Goal: Task Accomplishment & Management: Complete application form

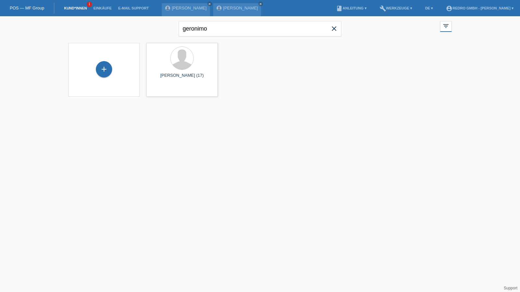
click at [222, 24] on input "geronimo" at bounding box center [260, 28] width 162 height 15
drag, startPoint x: 0, startPoint y: 0, endPoint x: 222, endPoint y: 24, distance: 223.5
click at [222, 24] on input "geronimo" at bounding box center [260, 28] width 162 height 15
type input "elodie"
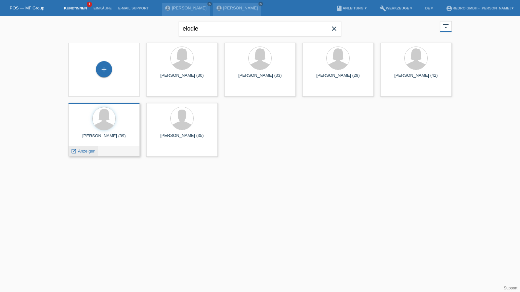
click at [82, 152] on span "Anzeigen" at bounding box center [87, 151] width 18 height 5
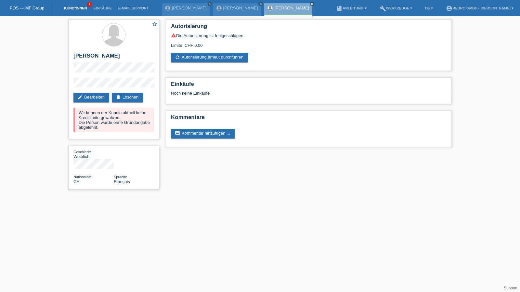
click at [73, 7] on link "Kund*innen" at bounding box center [75, 8] width 29 height 4
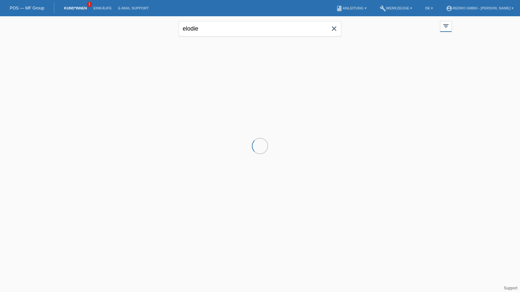
click at [259, 31] on input "elodie" at bounding box center [260, 28] width 162 height 15
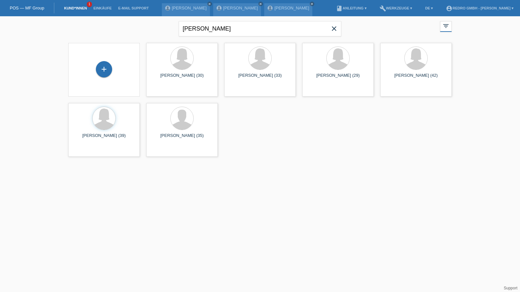
type input "fatjona"
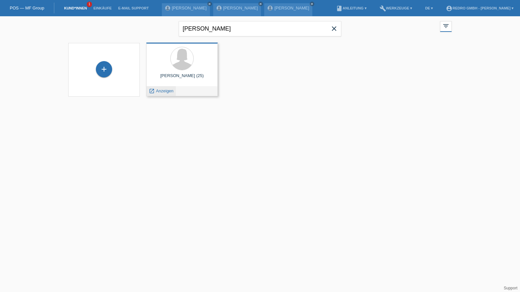
click at [164, 90] on span "Anzeigen" at bounding box center [165, 90] width 18 height 5
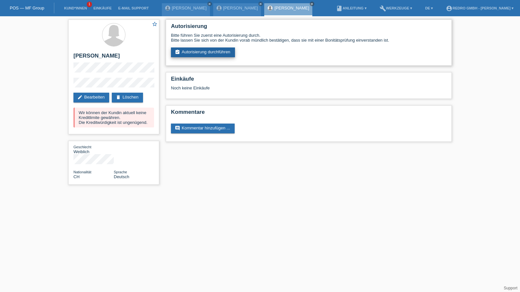
click at [192, 52] on link "assignment_turned_in Autorisierung durchführen" at bounding box center [203, 52] width 64 height 10
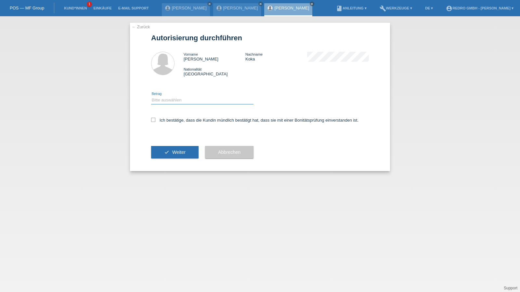
click at [184, 98] on select "Bitte auswählen CHF 1.00 - CHF 499.00 CHF 500.00 - CHF 1'999.00 CHF 2'000.00 - …" at bounding box center [202, 100] width 102 height 8
select select "1"
click at [151, 96] on select "Bitte auswählen CHF 1.00 - CHF 499.00 CHF 500.00 - CHF 1'999.00 CHF 2'000.00 - …" at bounding box center [202, 100] width 102 height 8
click at [168, 121] on label "Ich bestätige, dass die Kundin mündlich bestätigt hat, dass sie mit einer Bonit…" at bounding box center [254, 120] width 207 height 5
click at [155, 121] on input "Ich bestätige, dass die Kundin mündlich bestätigt hat, dass sie mit einer Bonit…" at bounding box center [153, 120] width 4 height 4
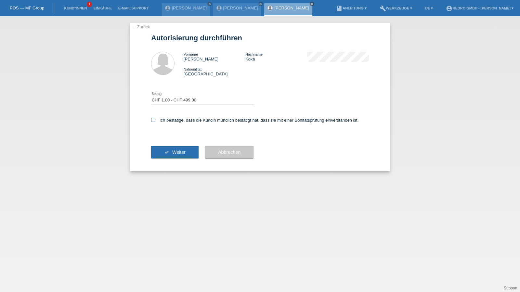
checkbox input "true"
drag, startPoint x: 160, startPoint y: 145, endPoint x: 155, endPoint y: 147, distance: 5.4
click at [160, 144] on div "check Weiter" at bounding box center [174, 152] width 47 height 38
click at [155, 147] on button "check Weiter" at bounding box center [174, 152] width 47 height 12
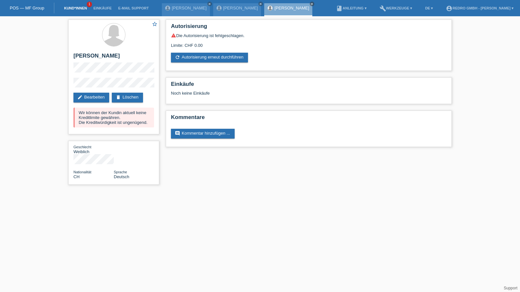
click at [79, 7] on link "Kund*innen" at bounding box center [75, 8] width 29 height 4
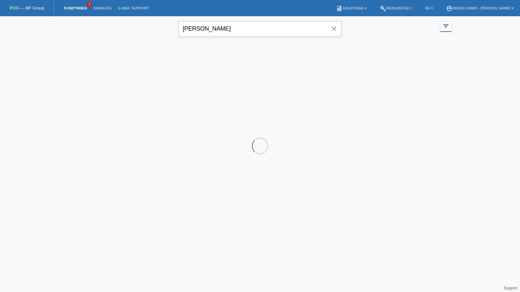
click at [246, 30] on input "[PERSON_NAME]" at bounding box center [260, 28] width 162 height 15
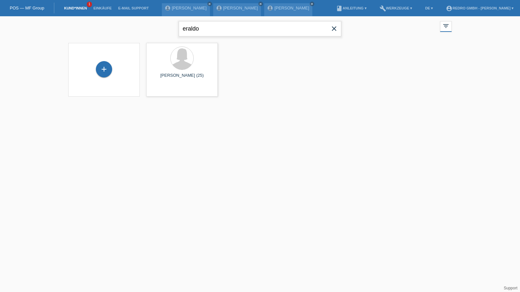
type input "eraldo"
click at [165, 90] on span "Anzeigen" at bounding box center [165, 90] width 18 height 5
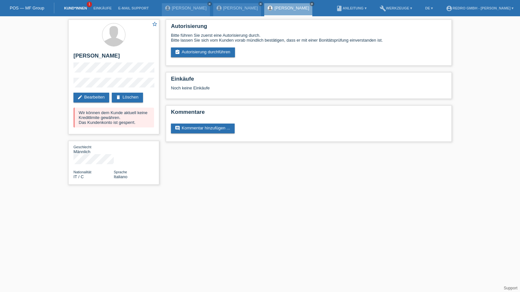
click at [80, 7] on link "Kund*innen" at bounding box center [75, 8] width 29 height 4
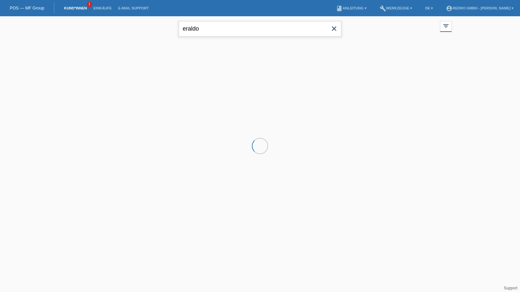
click at [232, 34] on input "eraldo" at bounding box center [260, 28] width 162 height 15
click at [232, 33] on input "eraldo" at bounding box center [260, 28] width 162 height 15
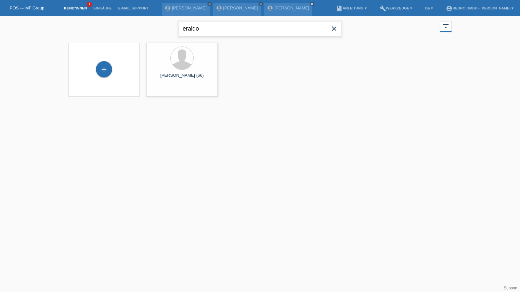
click at [232, 33] on input "eraldo" at bounding box center [260, 28] width 162 height 15
paste input "Cecirlan"
type input "Cecirlan"
click at [168, 93] on div "launch Anzeigen" at bounding box center [161, 91] width 29 height 10
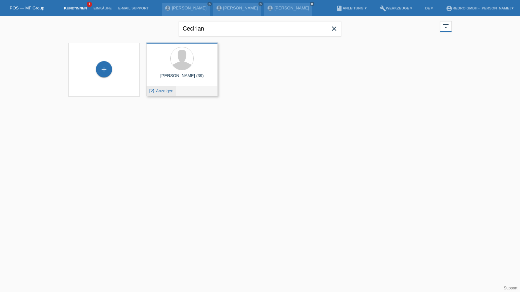
click at [168, 91] on span "Anzeigen" at bounding box center [165, 90] width 18 height 5
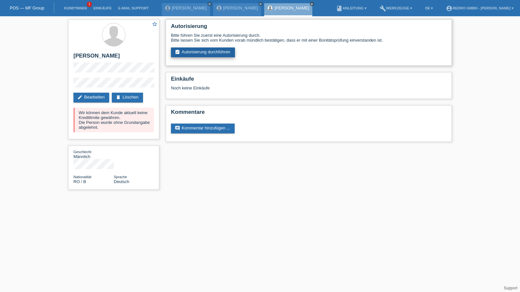
click at [209, 55] on link "assignment_turned_in Autorisierung durchführen" at bounding box center [203, 52] width 64 height 10
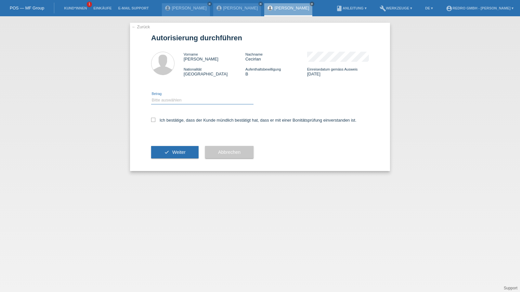
drag, startPoint x: 178, startPoint y: 98, endPoint x: 177, endPoint y: 104, distance: 5.6
click at [178, 98] on select "Bitte auswählen CHF 1.00 - CHF 499.00 CHF 500.00 - CHF 1'999.00 CHF 2'000.00 - …" at bounding box center [202, 100] width 102 height 8
select select "1"
click at [151, 96] on select "Bitte auswählen CHF 1.00 - CHF 499.00 CHF 500.00 - CHF 1'999.00 CHF 2'000.00 - …" at bounding box center [202, 100] width 102 height 8
click at [170, 122] on label "Ich bestätige, dass der Kunde mündlich bestätigt hat, dass er mit einer Bonität…" at bounding box center [253, 120] width 205 height 5
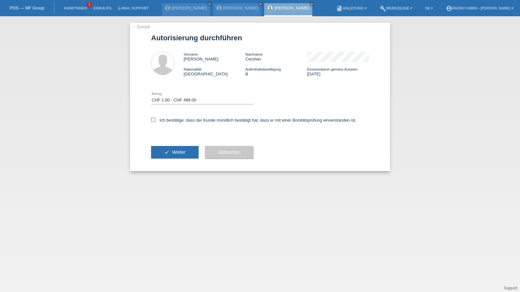
click at [155, 122] on input "Ich bestätige, dass der Kunde mündlich bestätigt hat, dass er mit einer Bonität…" at bounding box center [153, 120] width 4 height 4
checkbox input "true"
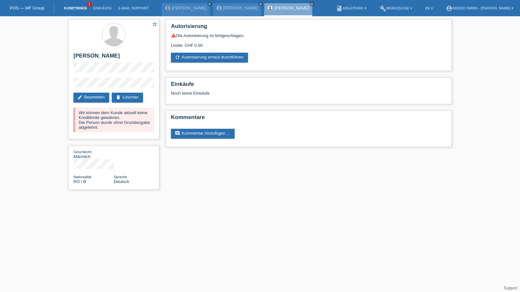
click at [72, 7] on link "Kund*innen" at bounding box center [75, 8] width 29 height 4
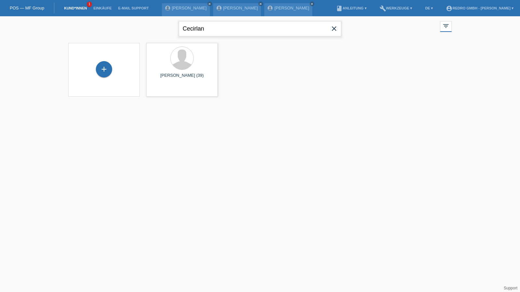
click at [209, 32] on input "Cecirlan" at bounding box center [260, 28] width 162 height 15
paste input "Gjergj Shala"
type input "Gjergj Shala"
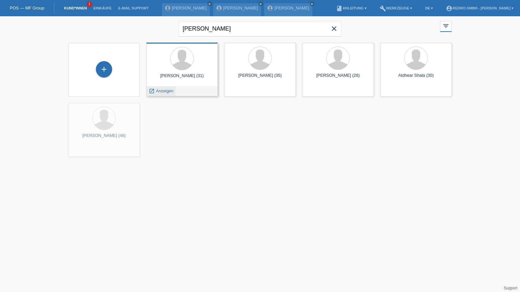
click at [163, 91] on span "Anzeigen" at bounding box center [165, 90] width 18 height 5
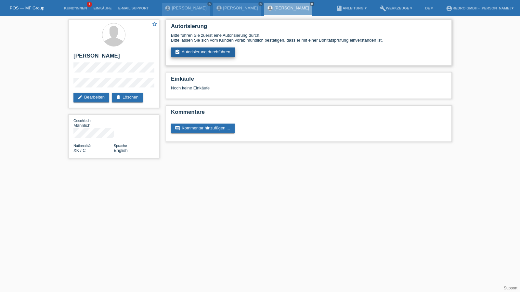
click at [212, 54] on link "assignment_turned_in Autorisierung durchführen" at bounding box center [203, 52] width 64 height 10
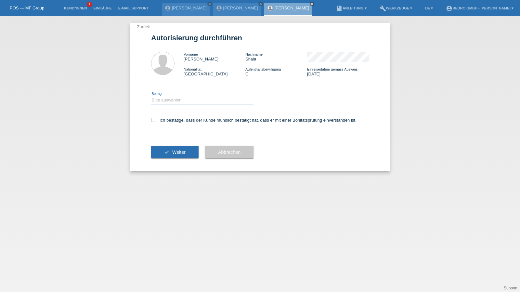
drag, startPoint x: 174, startPoint y: 100, endPoint x: 173, endPoint y: 104, distance: 3.4
click at [174, 100] on select "Bitte auswählen CHF 1.00 - CHF 499.00 CHF 500.00 - CHF 1'999.00 CHF 2'000.00 - …" at bounding box center [202, 100] width 102 height 8
select select "1"
click at [151, 96] on select "Bitte auswählen CHF 1.00 - CHF 499.00 CHF 500.00 - CHF 1'999.00 CHF 2'000.00 - …" at bounding box center [202, 100] width 102 height 8
click at [165, 117] on div "Ich bestätige, dass der Kunde mündlich bestätigt hat, dass er mit einer Bonität…" at bounding box center [260, 122] width 218 height 22
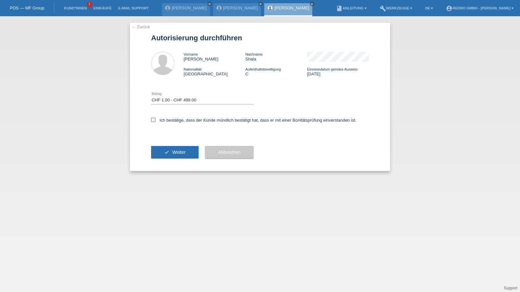
click at [165, 123] on label "Ich bestätige, dass der Kunde mündlich bestätigt hat, dass er mit einer Bonität…" at bounding box center [253, 120] width 205 height 5
click at [155, 122] on input "Ich bestätige, dass der Kunde mündlich bestätigt hat, dass er mit einer Bonität…" at bounding box center [153, 120] width 4 height 4
checkbox input "true"
click at [170, 149] on button "check Weiter" at bounding box center [174, 152] width 47 height 12
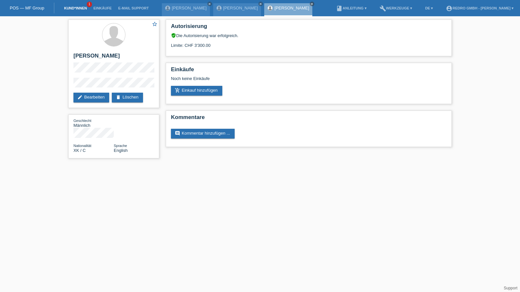
click at [69, 9] on link "Kund*innen" at bounding box center [75, 8] width 29 height 4
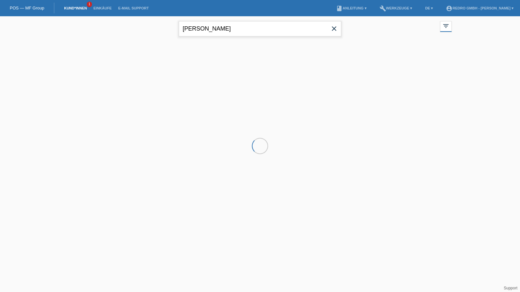
click at [239, 27] on input "[PERSON_NAME]" at bounding box center [260, 28] width 162 height 15
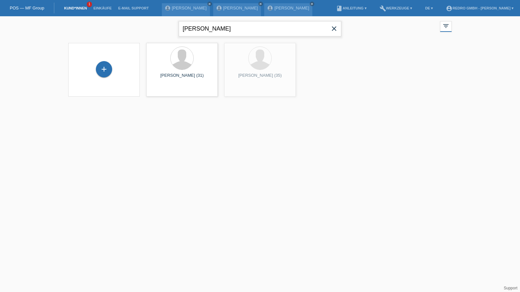
click at [239, 27] on input "[PERSON_NAME]" at bounding box center [260, 28] width 162 height 15
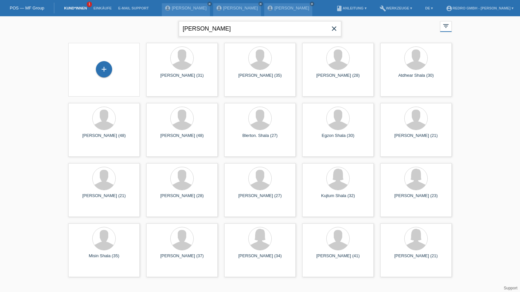
type input "elvir"
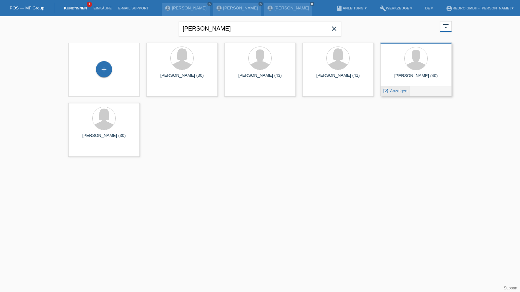
click at [395, 92] on span "Anzeigen" at bounding box center [399, 90] width 18 height 5
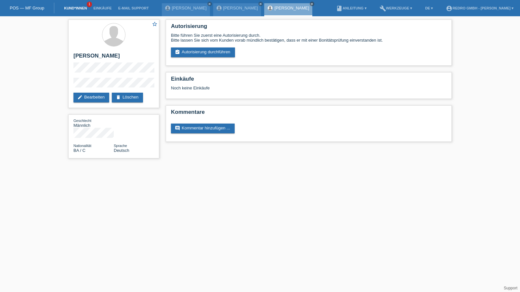
click at [71, 6] on link "Kund*innen" at bounding box center [75, 8] width 29 height 4
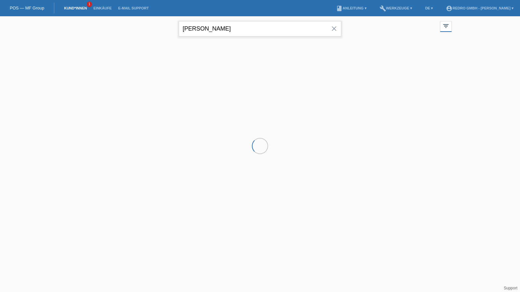
click at [214, 31] on input "[PERSON_NAME]" at bounding box center [260, 28] width 162 height 15
paste input "Weldu"
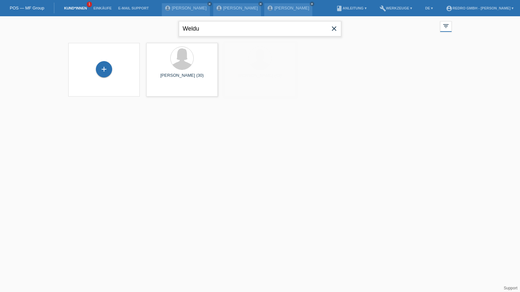
type input "Weldu"
click at [169, 89] on span "Anzeigen" at bounding box center [165, 90] width 18 height 5
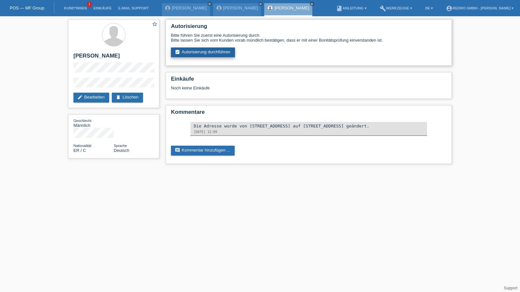
click at [192, 56] on link "assignment_turned_in Autorisierung durchführen" at bounding box center [203, 52] width 64 height 10
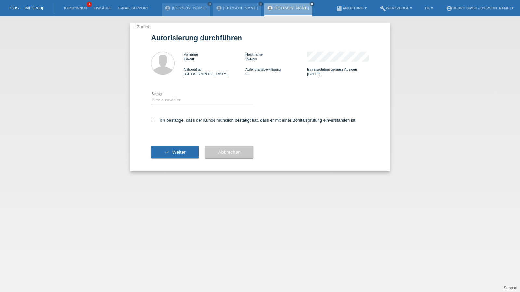
click at [136, 26] on link "← Zurück" at bounding box center [141, 26] width 18 height 5
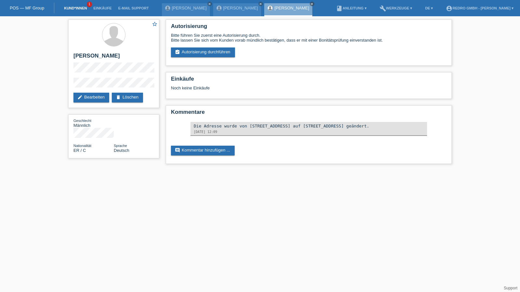
click at [75, 8] on link "Kund*innen" at bounding box center [75, 8] width 29 height 4
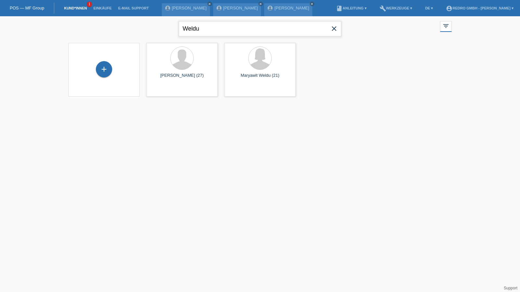
click at [228, 31] on input "Weldu" at bounding box center [260, 28] width 162 height 15
paste input "Ezrihini"
type input "Ezrihini"
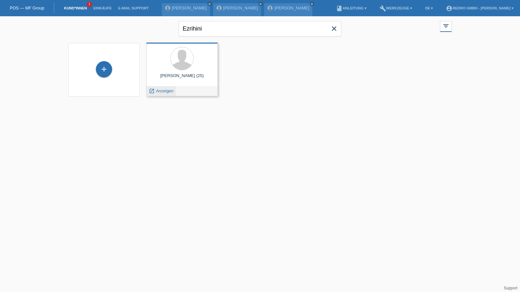
click at [164, 89] on span "Anzeigen" at bounding box center [165, 90] width 18 height 5
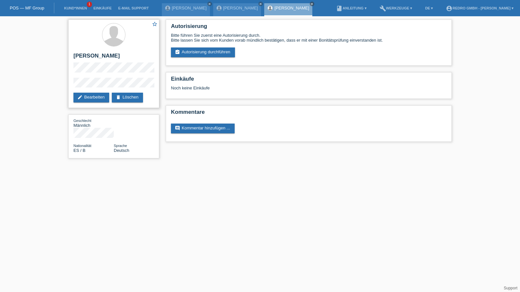
click at [119, 75] on div "star_border [PERSON_NAME] edit Bearbeiten delete Löschen" at bounding box center [113, 63] width 91 height 88
click at [45, 84] on div "star_border [PERSON_NAME] edit Bearbeiten delete Löschen Geschlecht Männlich Na…" at bounding box center [260, 90] width 520 height 149
click at [72, 11] on li "Kund*innen 1" at bounding box center [75, 8] width 29 height 17
click at [74, 6] on link "Kund*innen" at bounding box center [75, 8] width 29 height 4
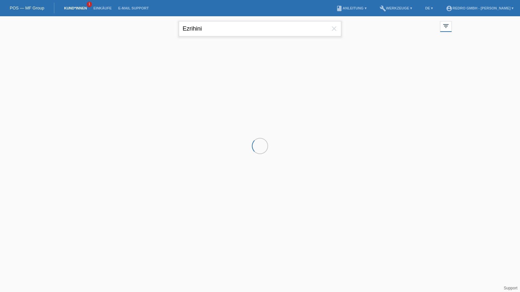
click at [237, 28] on input "Ezrihini" at bounding box center [260, 28] width 162 height 15
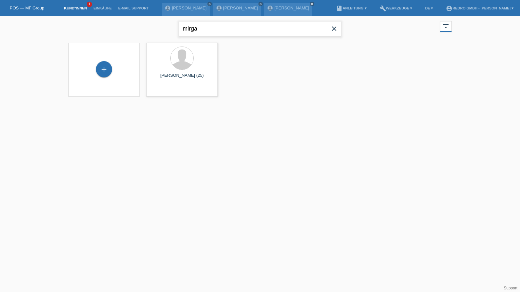
type input "mirga"
click at [167, 89] on span "Anzeigen" at bounding box center [165, 90] width 18 height 5
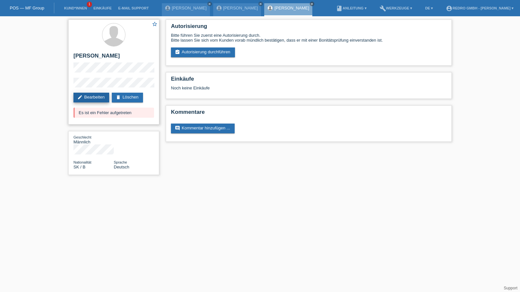
click at [103, 96] on link "edit Bearbeiten" at bounding box center [91, 98] width 36 height 10
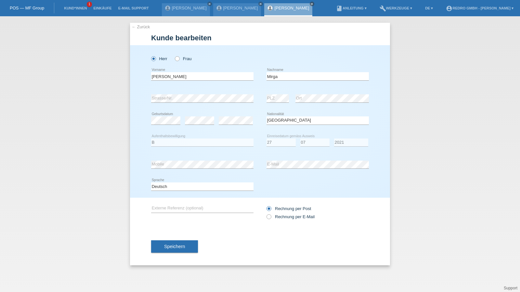
select select "SK"
select select "B"
select select "27"
select select "07"
select select "2021"
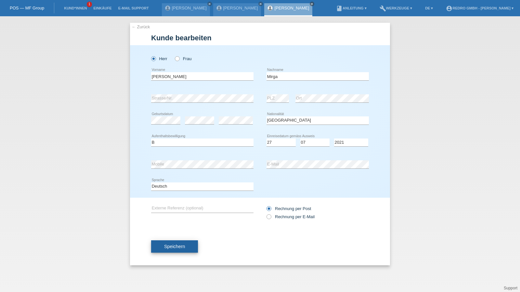
click at [174, 245] on span "Speichern" at bounding box center [174, 246] width 21 height 5
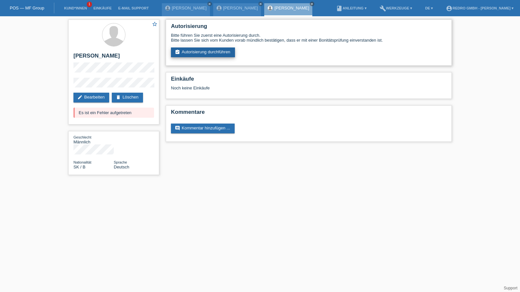
click at [206, 48] on link "assignment_turned_in Autorisierung durchführen" at bounding box center [203, 52] width 64 height 10
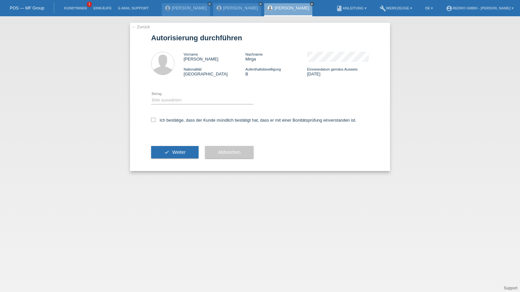
click at [185, 96] on div "Bitte auswählen CHF 1.00 - CHF 499.00 CHF 500.00 - CHF 1'999.00 CHF 2'000.00 - …" at bounding box center [202, 100] width 102 height 22
drag, startPoint x: 172, startPoint y: 100, endPoint x: 170, endPoint y: 104, distance: 3.5
click at [172, 101] on select "Bitte auswählen CHF 1.00 - CHF 499.00 CHF 500.00 - CHF 1'999.00 CHF 2'000.00 - …" at bounding box center [202, 100] width 102 height 8
select select "1"
click at [151, 96] on select "Bitte auswählen CHF 1.00 - CHF 499.00 CHF 500.00 - CHF 1'999.00 CHF 2'000.00 - …" at bounding box center [202, 100] width 102 height 8
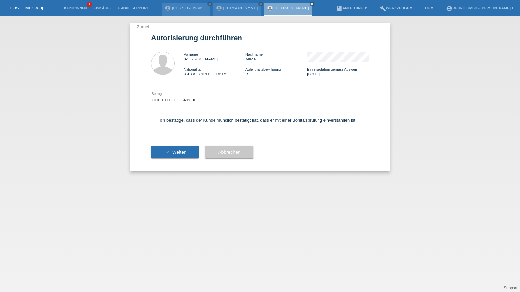
click at [162, 123] on div "Ich bestätige, dass der Kunde mündlich bestätigt hat, dass er mit einer Bonität…" at bounding box center [260, 122] width 218 height 22
click at [167, 120] on label "Ich bestätige, dass der Kunde mündlich bestätigt hat, dass er mit einer Bonität…" at bounding box center [253, 120] width 205 height 5
click at [155, 120] on input "Ich bestätige, dass der Kunde mündlich bestätigt hat, dass er mit einer Bonität…" at bounding box center [153, 120] width 4 height 4
checkbox input "true"
click at [157, 149] on button "check Weiter" at bounding box center [174, 152] width 47 height 12
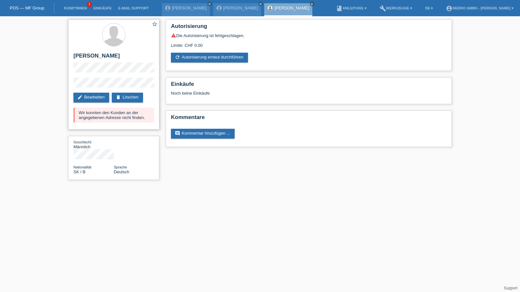
click at [96, 53] on h2 "[PERSON_NAME]" at bounding box center [113, 58] width 81 height 10
copy div "[PERSON_NAME]"
click at [79, 9] on link "Kund*innen" at bounding box center [75, 8] width 29 height 4
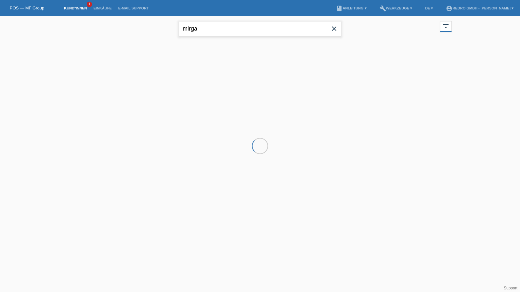
click at [212, 25] on input "mirga" at bounding box center [260, 28] width 162 height 15
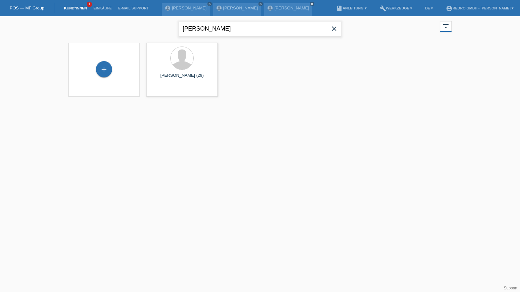
type input "[PERSON_NAME]"
click at [165, 93] on span "Anzeigen" at bounding box center [165, 90] width 18 height 5
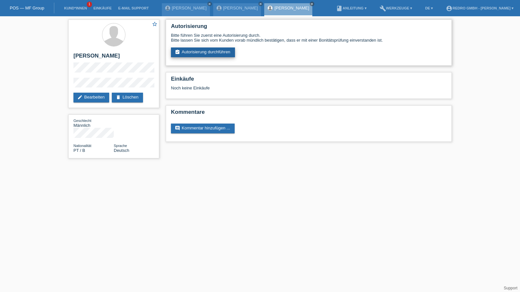
click at [211, 54] on link "assignment_turned_in Autorisierung durchführen" at bounding box center [203, 52] width 64 height 10
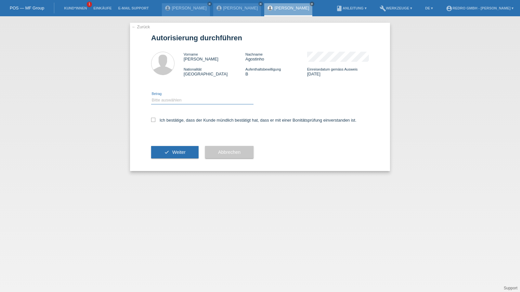
click at [166, 101] on select "Bitte auswählen CHF 1.00 - CHF 499.00 CHF 500.00 - CHF 1'999.00 CHF 2'000.00 - …" at bounding box center [202, 100] width 102 height 8
select select "1"
click at [151, 96] on select "Bitte auswählen CHF 1.00 - CHF 499.00 CHF 500.00 - CHF 1'999.00 CHF 2'000.00 - …" at bounding box center [202, 100] width 102 height 8
click at [169, 118] on label "Ich bestätige, dass der Kunde mündlich bestätigt hat, dass er mit einer Bonität…" at bounding box center [253, 120] width 205 height 5
click at [155, 118] on input "Ich bestätige, dass der Kunde mündlich bestätigt hat, dass er mit einer Bonität…" at bounding box center [153, 120] width 4 height 4
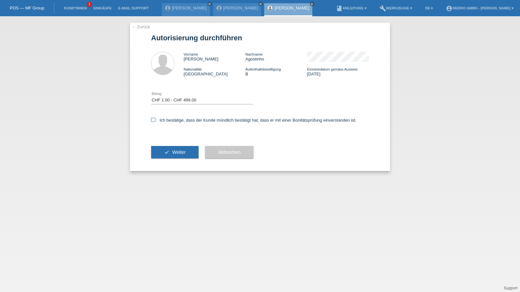
checkbox input "true"
click at [168, 146] on button "check Weiter" at bounding box center [174, 152] width 47 height 12
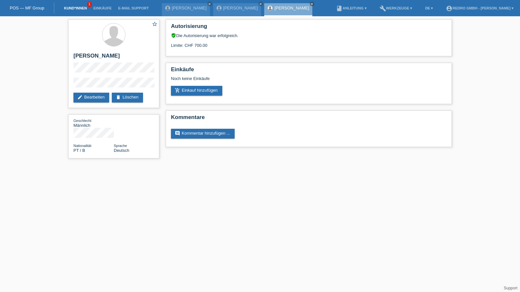
click at [73, 7] on link "Kund*innen" at bounding box center [75, 8] width 29 height 4
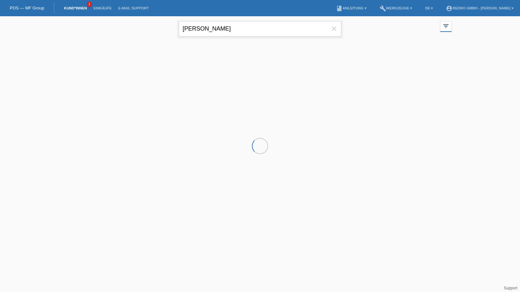
click at [244, 30] on input "[PERSON_NAME]" at bounding box center [260, 28] width 162 height 15
click at [244, 30] on input "agostinho" at bounding box center [260, 28] width 162 height 15
paste input "Arbnor Kryeziu"
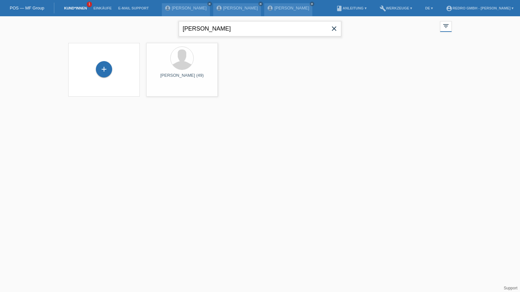
type input "Arbnor Kryeziu"
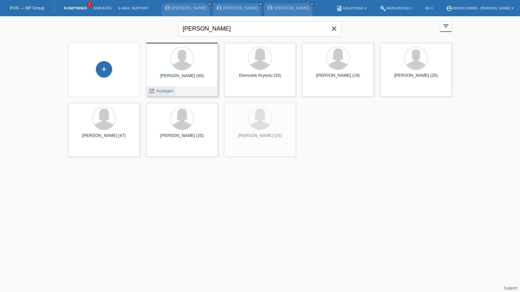
click at [164, 91] on span "Anzeigen" at bounding box center [165, 90] width 18 height 5
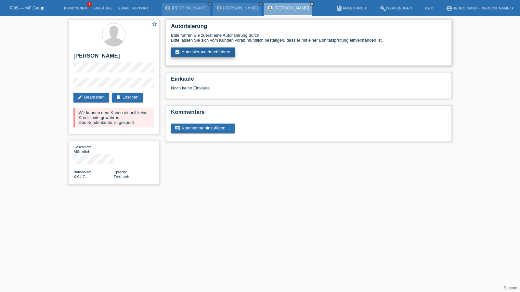
click at [190, 52] on link "assignment_turned_in Autorisierung durchführen" at bounding box center [203, 52] width 64 height 10
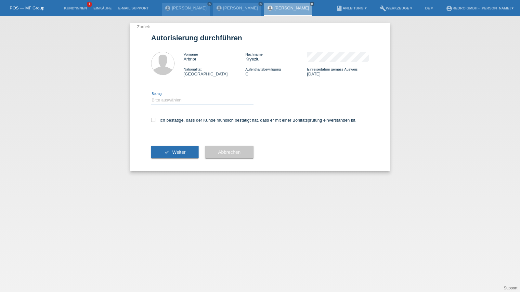
click at [175, 103] on select "Bitte auswählen CHF 1.00 - CHF 499.00 CHF 500.00 - CHF 1'999.00 CHF 2'000.00 - …" at bounding box center [202, 100] width 102 height 8
select select "1"
click at [151, 96] on select "Bitte auswählen CHF 1.00 - CHF 499.00 CHF 500.00 - CHF 1'999.00 CHF 2'000.00 - …" at bounding box center [202, 100] width 102 height 8
click at [169, 116] on div "Ich bestätige, dass der Kunde mündlich bestätigt hat, dass er mit einer Bonität…" at bounding box center [260, 122] width 218 height 22
click at [174, 118] on div "Ich bestätige, dass der Kunde mündlich bestätigt hat, dass er mit einer Bonität…" at bounding box center [260, 122] width 218 height 22
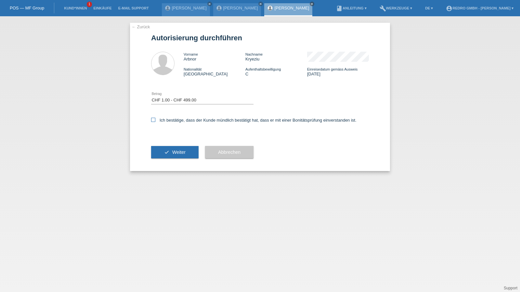
click at [175, 122] on label "Ich bestätige, dass der Kunde mündlich bestätigt hat, dass er mit einer Bonität…" at bounding box center [253, 120] width 205 height 5
click at [155, 122] on input "Ich bestätige, dass der Kunde mündlich bestätigt hat, dass er mit einer Bonität…" at bounding box center [153, 120] width 4 height 4
checkbox input "true"
click at [163, 157] on button "check Weiter" at bounding box center [174, 152] width 47 height 12
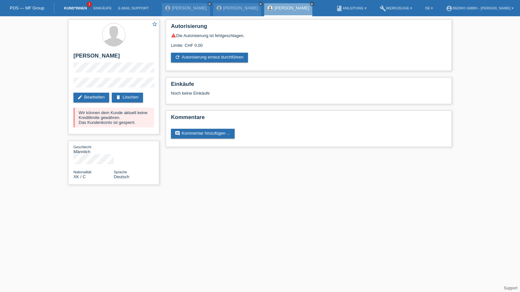
click at [75, 9] on link "Kund*innen" at bounding box center [75, 8] width 29 height 4
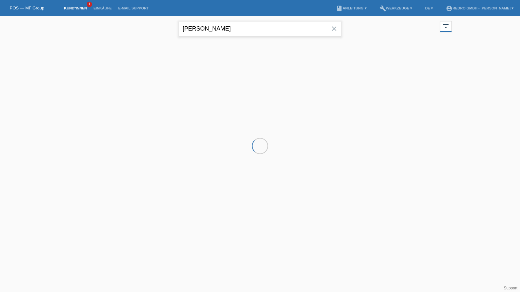
drag, startPoint x: 0, startPoint y: 0, endPoint x: 228, endPoint y: 31, distance: 229.9
click at [228, 31] on input "[PERSON_NAME]" at bounding box center [260, 28] width 162 height 15
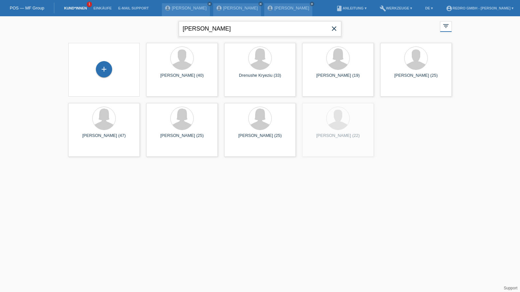
type input "[PERSON_NAME]"
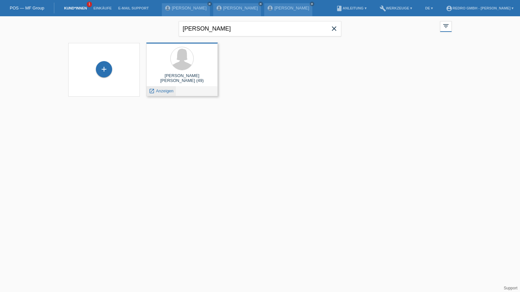
click at [162, 93] on span "Anzeigen" at bounding box center [165, 90] width 18 height 5
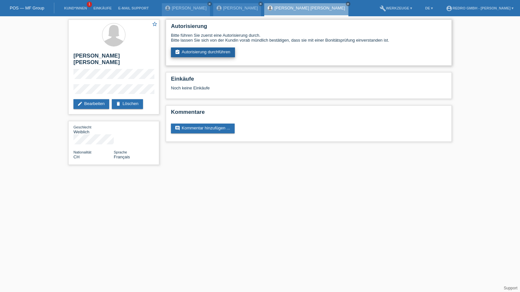
click at [201, 55] on link "assignment_turned_in Autorisierung durchführen" at bounding box center [203, 52] width 64 height 10
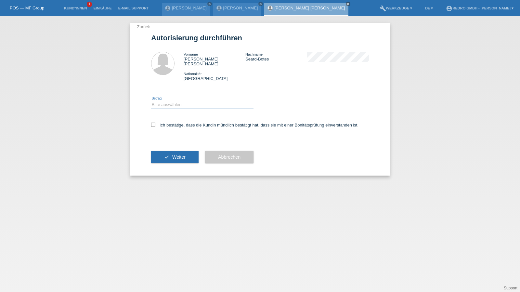
drag, startPoint x: 182, startPoint y: 99, endPoint x: 181, endPoint y: 103, distance: 3.7
click at [182, 101] on select "Bitte auswählen CHF 1.00 - CHF 499.00 CHF 500.00 - CHF 1'999.00 CHF 2'000.00 - …" at bounding box center [202, 105] width 102 height 8
select select "1"
click at [151, 101] on select "Bitte auswählen CHF 1.00 - CHF 499.00 CHF 500.00 - CHF 1'999.00 CHF 2'000.00 - …" at bounding box center [202, 105] width 102 height 8
click at [169, 123] on label "Ich bestätige, dass die Kundin mündlich bestätigt hat, dass sie mit einer Bonit…" at bounding box center [254, 125] width 207 height 5
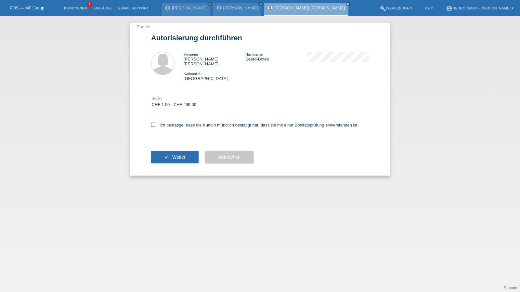
click at [155, 123] on input "Ich bestätige, dass die Kundin mündlich bestätigt hat, dass sie mit einer Bonit…" at bounding box center [153, 125] width 4 height 4
checkbox input "true"
click at [170, 156] on button "check Weiter" at bounding box center [174, 157] width 47 height 12
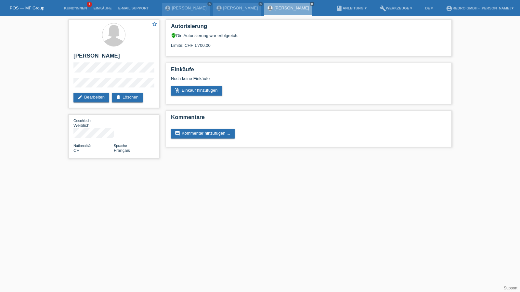
click at [490, 60] on div "star_border Anne-Marie Carly Seard-Botes edit Bearbeiten delete Löschen Geschle…" at bounding box center [260, 90] width 520 height 149
click at [75, 9] on link "Kund*innen" at bounding box center [75, 8] width 29 height 4
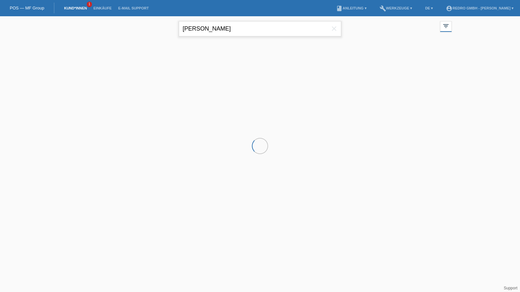
click at [251, 28] on input "[PERSON_NAME]" at bounding box center [260, 28] width 162 height 15
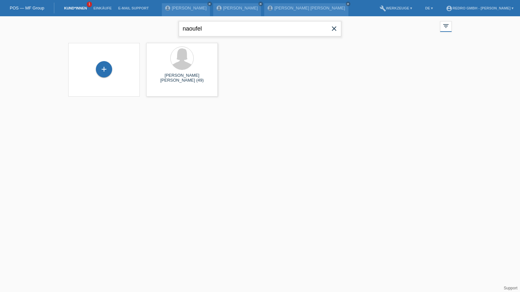
type input "naoufel"
click at [164, 90] on span "Anzeigen" at bounding box center [165, 90] width 18 height 5
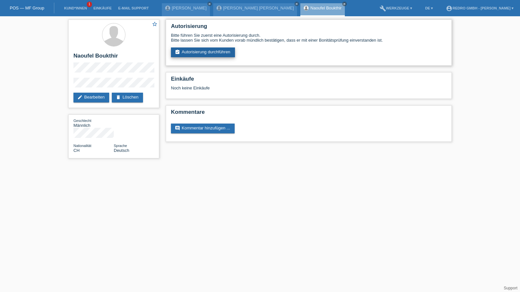
click at [197, 50] on link "assignment_turned_in Autorisierung durchführen" at bounding box center [203, 52] width 64 height 10
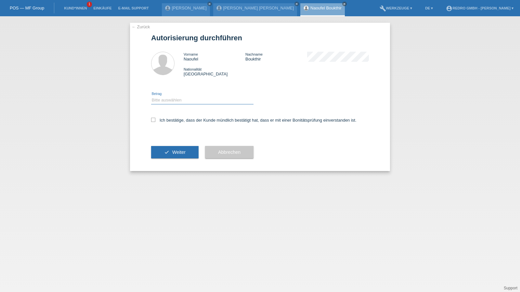
click at [171, 99] on select "Bitte auswählen CHF 1.00 - CHF 499.00 CHF 500.00 - CHF 1'999.00 CHF 2'000.00 - …" at bounding box center [202, 100] width 102 height 8
select select "1"
click at [151, 96] on select "Bitte auswählen CHF 1.00 - CHF 499.00 CHF 500.00 - CHF 1'999.00 CHF 2'000.00 - …" at bounding box center [202, 100] width 102 height 8
click at [165, 121] on label "Ich bestätige, dass der Kunde mündlich bestätigt hat, dass er mit einer Bonität…" at bounding box center [253, 120] width 205 height 5
click at [155, 121] on input "Ich bestätige, dass der Kunde mündlich bestätigt hat, dass er mit einer Bonität…" at bounding box center [153, 120] width 4 height 4
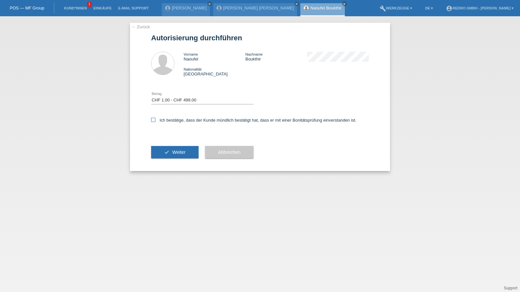
checkbox input "true"
click at [166, 151] on icon "check" at bounding box center [166, 151] width 5 height 5
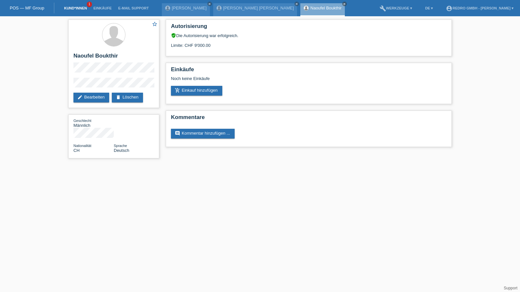
click at [79, 9] on link "Kund*innen" at bounding box center [75, 8] width 29 height 4
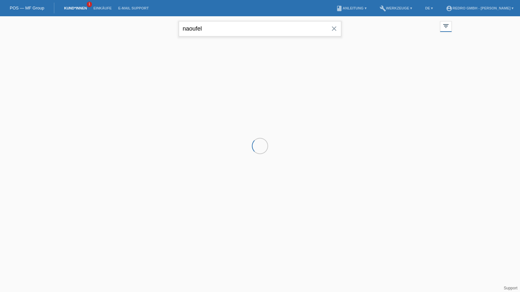
click at [216, 34] on input "naoufel" at bounding box center [260, 28] width 162 height 15
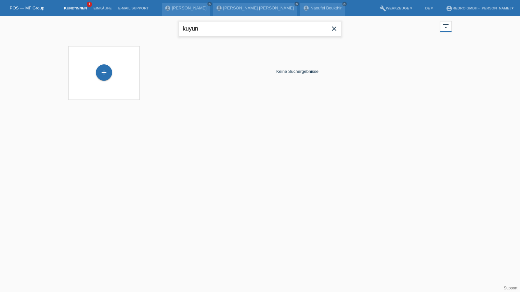
click at [217, 34] on input "kuyun" at bounding box center [260, 28] width 162 height 15
type input "ayhan"
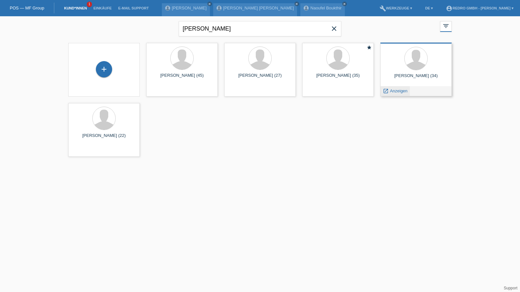
click at [395, 95] on div "launch Anzeigen" at bounding box center [395, 91] width 29 height 10
click at [395, 92] on span "Anzeigen" at bounding box center [399, 90] width 18 height 5
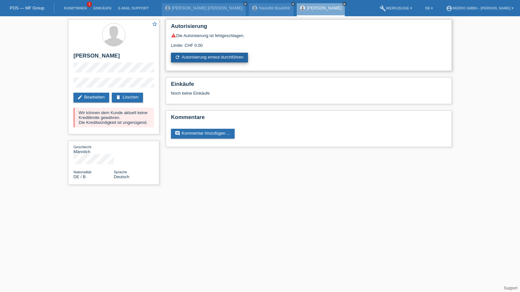
click at [211, 61] on link "refresh Autorisierung erneut durchführen" at bounding box center [209, 58] width 77 height 10
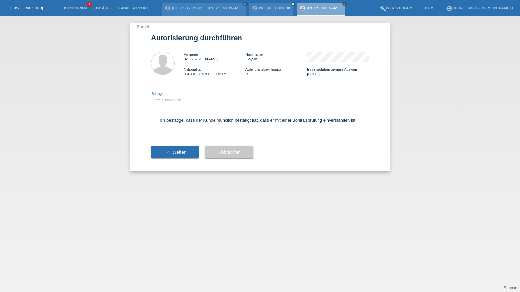
drag, startPoint x: 174, startPoint y: 97, endPoint x: 169, endPoint y: 104, distance: 8.1
click at [174, 97] on select "Bitte auswählen CHF 1.00 - CHF 499.00 CHF 500.00 - CHF 1'999.00 CHF 2'000.00 - …" at bounding box center [202, 100] width 102 height 8
select select "1"
click at [151, 96] on select "Bitte auswählen CHF 1.00 - CHF 499.00 CHF 500.00 - CHF 1'999.00 CHF 2'000.00 - …" at bounding box center [202, 100] width 102 height 8
click at [162, 118] on label "Ich bestätige, dass der Kunde mündlich bestätigt hat, dass er mit einer Bonität…" at bounding box center [253, 120] width 205 height 5
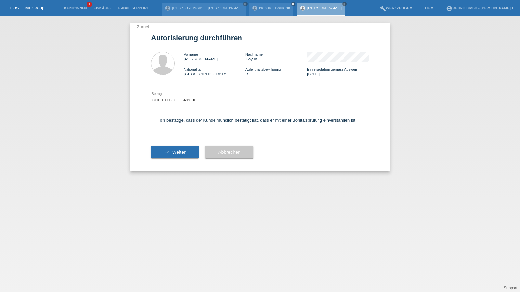
click at [155, 118] on input "Ich bestätige, dass der Kunde mündlich bestätigt hat, dass er mit einer Bonität…" at bounding box center [153, 120] width 4 height 4
checkbox input "true"
click at [167, 152] on button "check Weiter" at bounding box center [174, 152] width 47 height 12
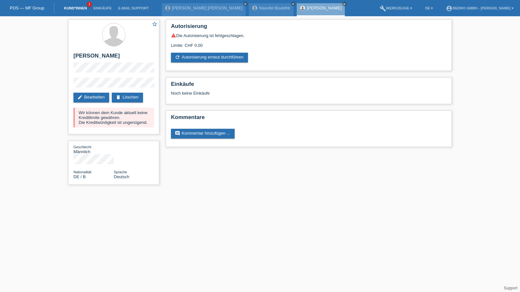
click at [77, 8] on link "Kund*innen" at bounding box center [75, 8] width 29 height 4
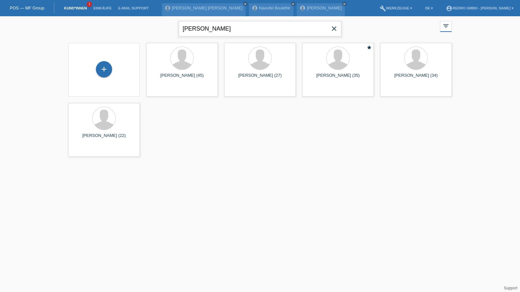
click at [244, 30] on input "[PERSON_NAME]" at bounding box center [260, 28] width 162 height 15
click at [244, 30] on input "ayhan" at bounding box center [260, 28] width 162 height 15
type input "naoufel"
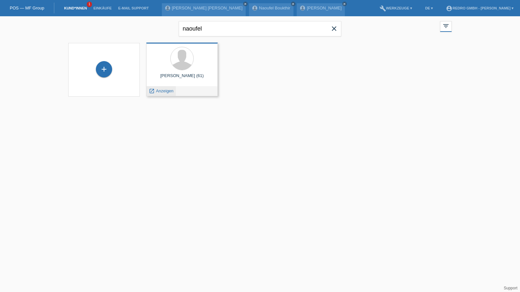
click at [164, 91] on span "Anzeigen" at bounding box center [165, 90] width 18 height 5
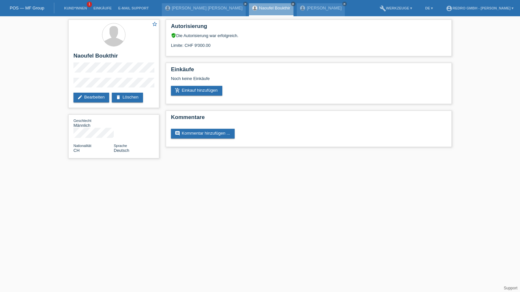
click at [67, 86] on div "star_border Naoufel Boukthir edit Bearbeiten delete Löschen Geschlecht Männlich…" at bounding box center [113, 90] width 97 height 149
click at [84, 53] on h2 "Naoufel Boukthir" at bounding box center [113, 58] width 81 height 10
copy div "Naoufel Boukthir"
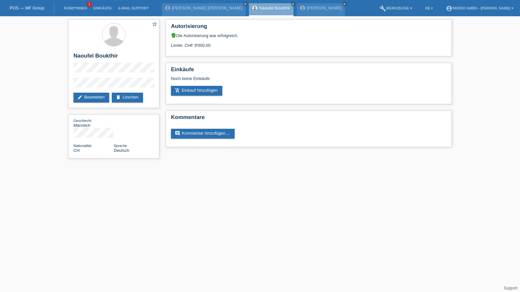
click at [64, 83] on div "star_border Naoufel Boukthir edit Bearbeiten delete Löschen Geschlecht Männlich…" at bounding box center [260, 90] width 520 height 149
click at [205, 91] on link "add_shopping_cart Einkauf hinzufügen" at bounding box center [196, 91] width 51 height 10
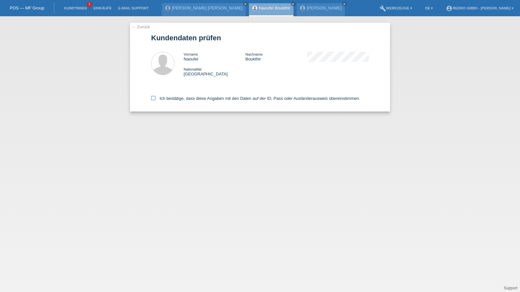
click at [191, 99] on label "Ich bestätige, dass diese Angaben mit den Daten auf der ID, Pass oder Ausländer…" at bounding box center [255, 98] width 209 height 5
click at [155, 99] on input "Ich bestätige, dass diese Angaben mit den Daten auf der ID, Pass oder Ausländer…" at bounding box center [153, 98] width 4 height 4
checkbox input "true"
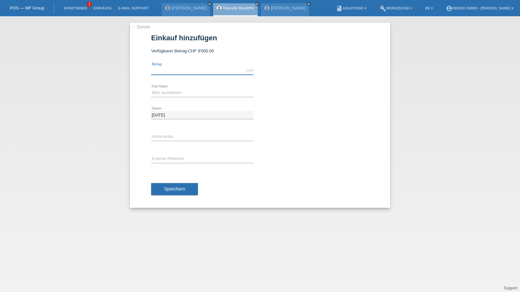
click at [182, 69] on input "text" at bounding box center [202, 71] width 102 height 8
type input "6469.00"
click at [172, 92] on select "Bitte auswählen 6 Raten 12 Raten 24 Raten 36 Raten" at bounding box center [202, 93] width 102 height 8
select select "585"
click at [151, 89] on select "Bitte auswählen 6 Raten 12 Raten 24 Raten 36 Raten" at bounding box center [202, 93] width 102 height 8
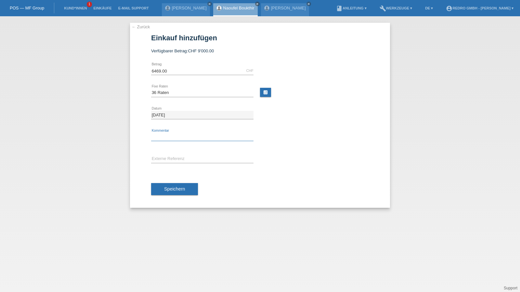
click at [173, 136] on input "text" at bounding box center [202, 137] width 102 height 8
type input "115211"
click at [173, 187] on span "Speichern" at bounding box center [174, 188] width 21 height 5
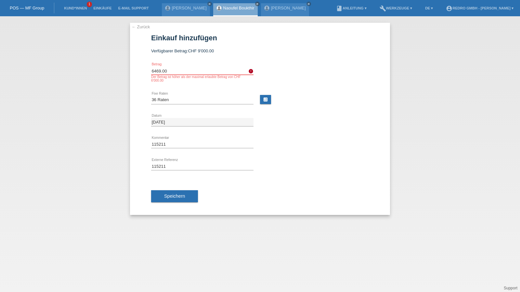
click at [171, 67] on input "6469.00" at bounding box center [202, 71] width 102 height 8
type input "6000.00"
click at [174, 193] on span "Speichern" at bounding box center [174, 195] width 21 height 5
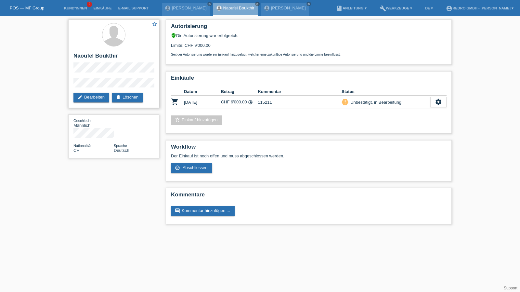
click at [103, 56] on h2 "Naoufel Boukthir" at bounding box center [113, 58] width 81 height 10
copy div "Naoufel Boukthir"
click at [102, 76] on div "star_border Naoufel Boukthir edit Bearbeiten delete Löschen" at bounding box center [113, 63] width 91 height 88
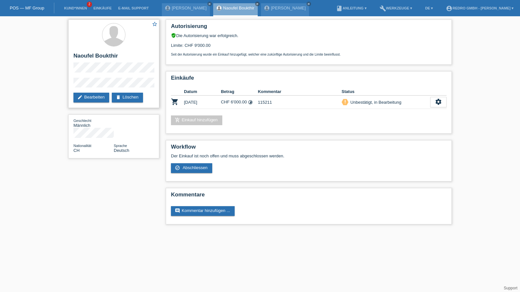
click at [102, 76] on div "star_border Naoufel Boukthir edit Bearbeiten delete Löschen" at bounding box center [113, 63] width 91 height 88
click at [67, 84] on div "star_border Naoufel Boukthir edit Bearbeiten delete Löschen Geschlecht Männlich…" at bounding box center [113, 90] width 97 height 149
click at [439, 101] on icon "settings" at bounding box center [438, 101] width 7 height 7
click at [448, 100] on div "Einkäufe Datum Betrag Kommentar Status shopping_cart 29.09.2025 CHF 6'000.00 ti…" at bounding box center [309, 102] width 286 height 62
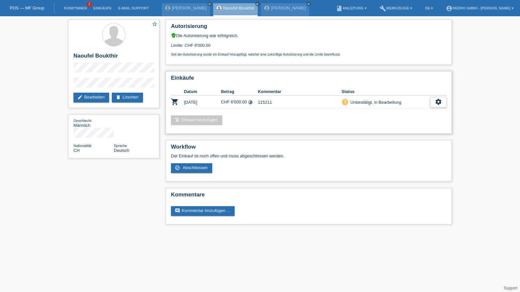
click at [445, 102] on div "settings" at bounding box center [438, 102] width 16 height 10
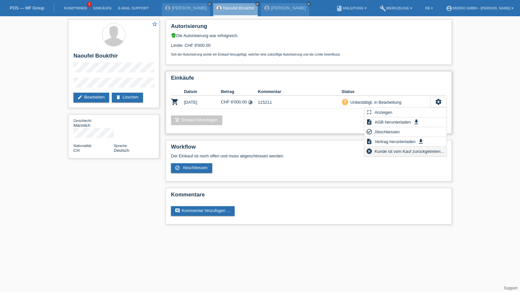
click at [400, 154] on span "Kunde ist vom Kauf zurückgetreten..." at bounding box center [409, 151] width 71 height 8
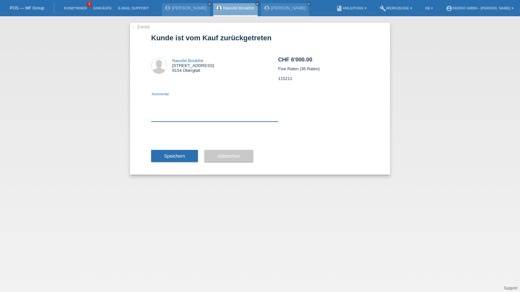
click at [173, 116] on textarea at bounding box center [214, 109] width 127 height 25
click at [188, 117] on textarea at bounding box center [214, 109] width 127 height 25
drag, startPoint x: 495, startPoint y: 126, endPoint x: 473, endPoint y: 125, distance: 21.1
click at [495, 125] on div "← Zurück Kunde ist vom Kauf zurückgetreten [GEOGRAPHIC_DATA][STREET_ADDRESS] Ko…" at bounding box center [260, 154] width 520 height 276
click at [195, 117] on textarea at bounding box center [214, 109] width 127 height 25
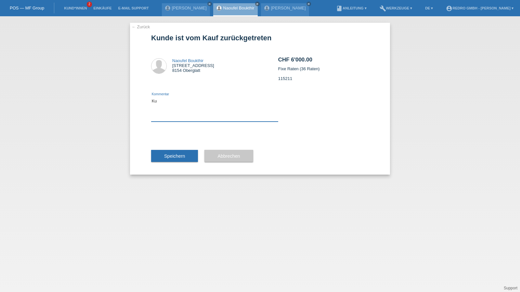
type textarea "K"
type textarea "Bestellung wird auf Kundenwunsch angepasst, daher ändert sich der Bestellwert."
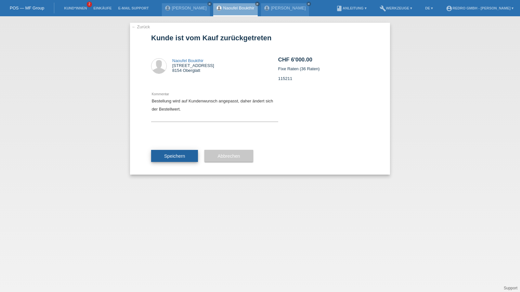
click at [172, 156] on span "Speichern" at bounding box center [174, 155] width 21 height 5
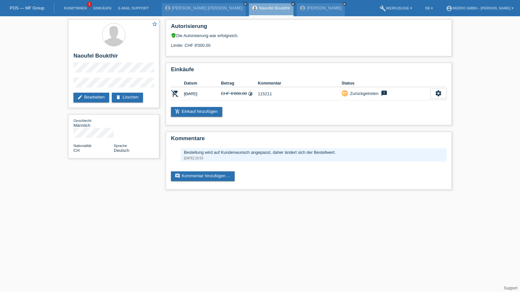
click at [59, 84] on div "star_border Naoufel Boukthir edit Bearbeiten delete Löschen Geschlecht Männlich…" at bounding box center [260, 106] width 520 height 180
click at [82, 53] on h2 "Naoufel Boukthir" at bounding box center [113, 58] width 81 height 10
copy div "Naoufel Boukthir"
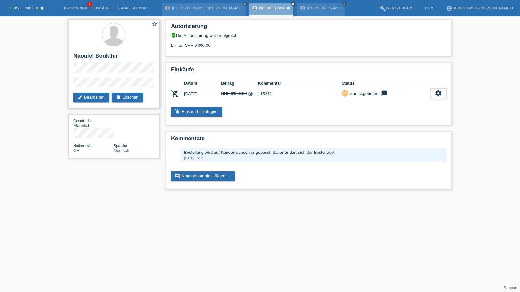
click at [82, 62] on h2 "Naoufel Boukthir" at bounding box center [113, 58] width 81 height 10
click at [203, 115] on link "add_shopping_cart Einkauf hinzufügen" at bounding box center [196, 112] width 51 height 10
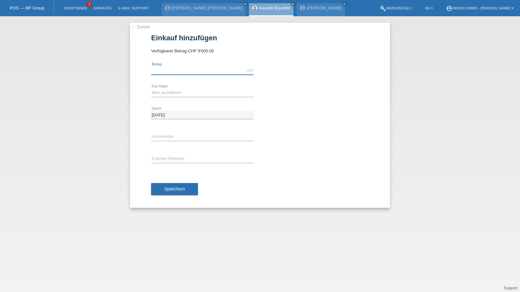
click at [185, 68] on input "text" at bounding box center [202, 71] width 102 height 8
click at [179, 68] on input "text" at bounding box center [202, 71] width 102 height 8
type input "4870.00"
click at [176, 91] on select "Bitte auswählen 6 Raten 12 Raten 24 Raten 36 Raten" at bounding box center [202, 93] width 102 height 8
select select "585"
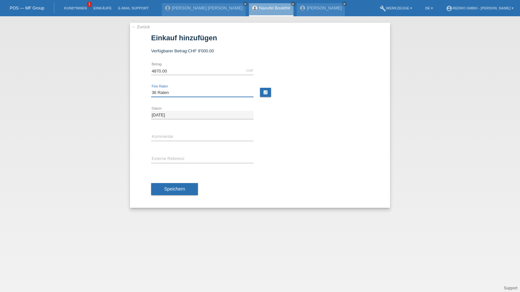
click at [151, 89] on select "Bitte auswählen 6 Raten 12 Raten 24 Raten 36 Raten" at bounding box center [202, 93] width 102 height 8
click at [158, 135] on input "text" at bounding box center [202, 137] width 102 height 8
type input "115211"
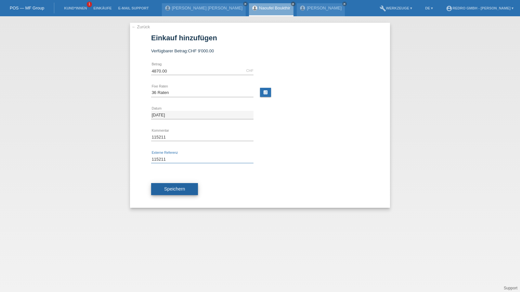
type input "115211"
click at [172, 186] on span "Speichern" at bounding box center [174, 188] width 21 height 5
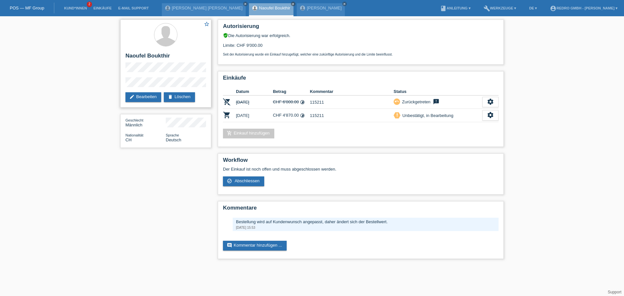
click at [123, 84] on div "star_border Naoufel Boukthir edit Bearbeiten delete Löschen" at bounding box center [165, 63] width 91 height 88
click at [150, 55] on h2 "Naoufel Boukthir" at bounding box center [165, 58] width 81 height 10
copy div "Naoufel Boukthir"
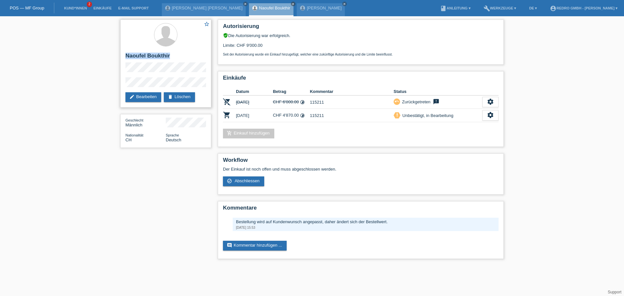
click at [141, 56] on h2 "Naoufel Boukthir" at bounding box center [165, 58] width 81 height 10
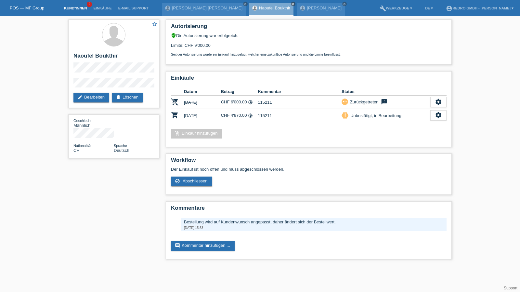
click at [76, 6] on li "Kund*innen 2" at bounding box center [75, 8] width 29 height 17
click at [75, 6] on link "Kund*innen" at bounding box center [75, 8] width 29 height 4
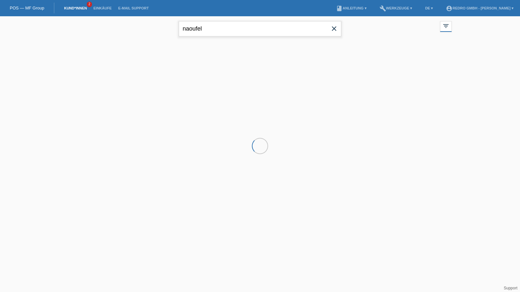
click at [246, 32] on input "naoufel" at bounding box center [260, 28] width 162 height 15
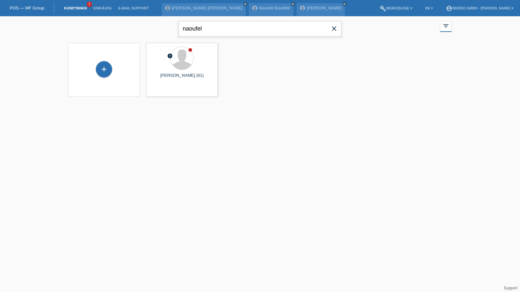
paste input "[PERSON_NAME]"
type input "[PERSON_NAME]"
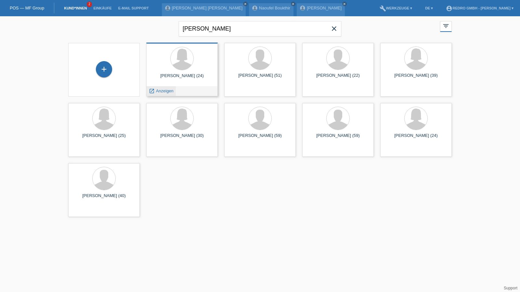
click at [163, 89] on span "Anzeigen" at bounding box center [165, 90] width 18 height 5
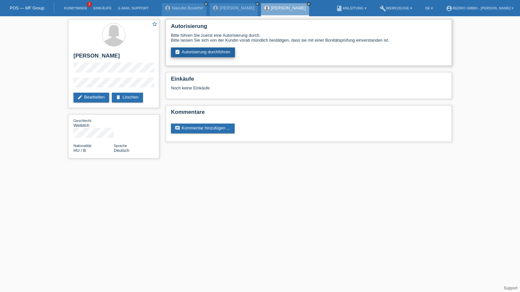
click at [186, 52] on link "assignment_turned_in Autorisierung durchführen" at bounding box center [203, 52] width 64 height 10
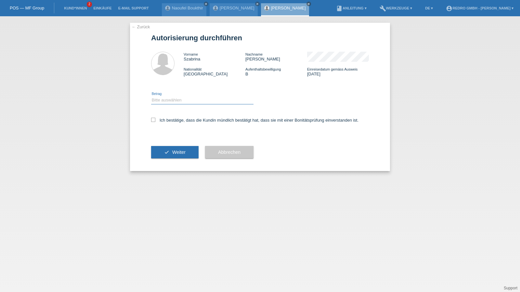
click at [178, 104] on select "Bitte auswählen CHF 1.00 - CHF 499.00 CHF 500.00 - CHF 1'999.00 CHF 2'000.00 - …" at bounding box center [202, 100] width 102 height 8
select select "1"
click at [151, 96] on select "Bitte auswählen CHF 1.00 - CHF 499.00 CHF 500.00 - CHF 1'999.00 CHF 2'000.00 - …" at bounding box center [202, 100] width 102 height 8
click at [168, 119] on label "Ich bestätige, dass die Kundin mündlich bestätigt hat, dass sie mit einer Bonit…" at bounding box center [254, 120] width 207 height 5
click at [155, 119] on input "Ich bestätige, dass die Kundin mündlich bestätigt hat, dass sie mit einer Bonit…" at bounding box center [153, 120] width 4 height 4
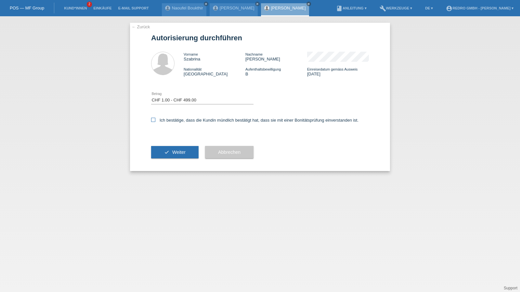
checkbox input "true"
click at [170, 161] on div "check Weiter" at bounding box center [174, 152] width 47 height 38
click at [171, 155] on button "check Weiter" at bounding box center [174, 152] width 47 height 12
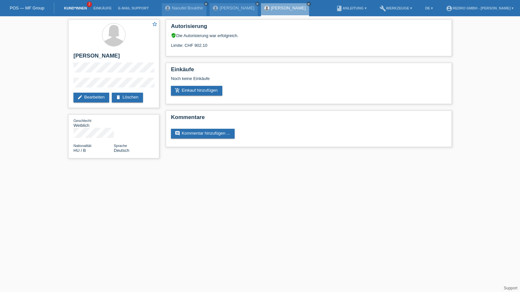
click at [77, 7] on link "Kund*innen" at bounding box center [75, 8] width 29 height 4
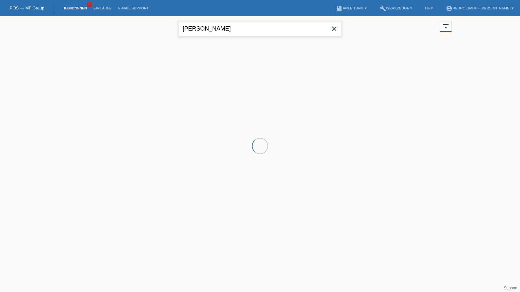
click at [236, 27] on input "[PERSON_NAME]" at bounding box center [260, 28] width 162 height 15
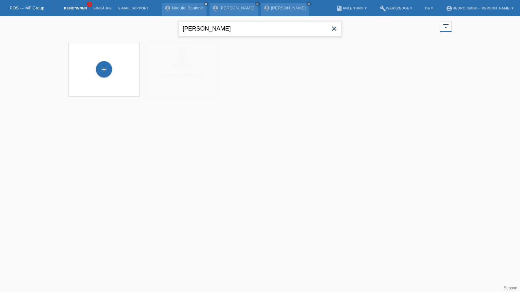
click at [236, 27] on input "[PERSON_NAME]" at bounding box center [260, 28] width 162 height 15
paste input "Malpic"
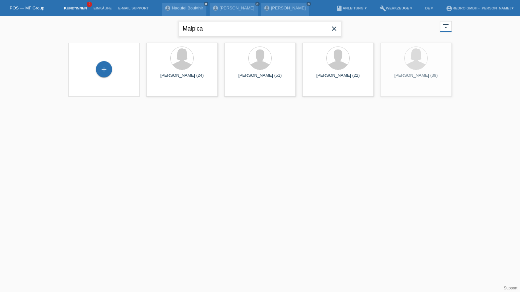
type input "Malpica"
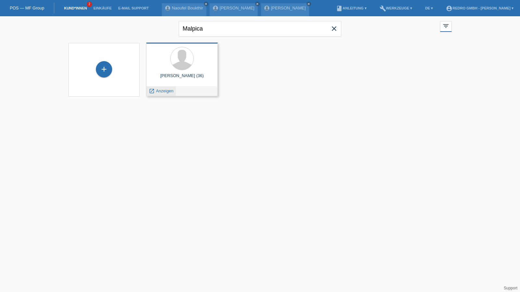
click at [162, 92] on span "Anzeigen" at bounding box center [165, 90] width 18 height 5
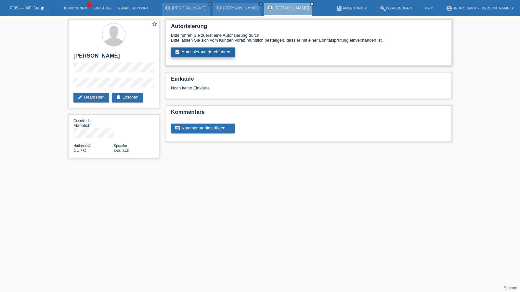
click at [200, 49] on link "assignment_turned_in Autorisierung durchführen" at bounding box center [203, 52] width 64 height 10
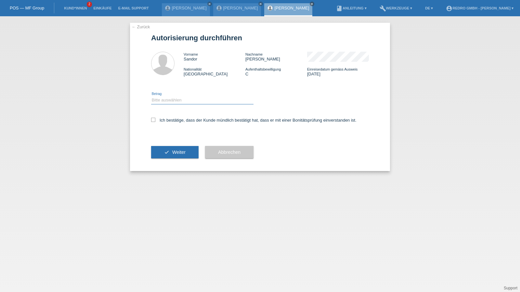
click at [166, 102] on select "Bitte auswählen CHF 1.00 - CHF 499.00 CHF 500.00 - CHF 1'999.00 CHF 2'000.00 - …" at bounding box center [202, 100] width 102 height 8
select select "1"
click at [151, 96] on select "Bitte auswählen CHF 1.00 - CHF 499.00 CHF 500.00 - CHF 1'999.00 CHF 2'000.00 - …" at bounding box center [202, 100] width 102 height 8
click at [164, 120] on label "Ich bestätige, dass der Kunde mündlich bestätigt hat, dass er mit einer Bonität…" at bounding box center [253, 120] width 205 height 5
click at [155, 120] on input "Ich bestätige, dass der Kunde mündlich bestätigt hat, dass er mit einer Bonität…" at bounding box center [153, 120] width 4 height 4
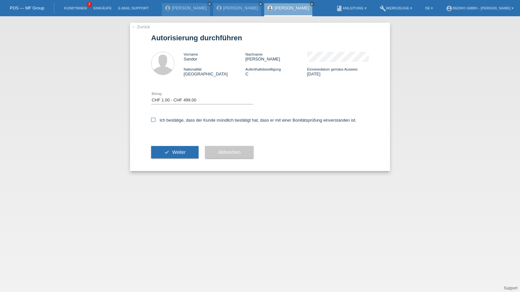
checkbox input "true"
click at [155, 159] on div "check Weiter" at bounding box center [174, 152] width 47 height 38
click at [158, 154] on button "check Weiter" at bounding box center [174, 152] width 47 height 12
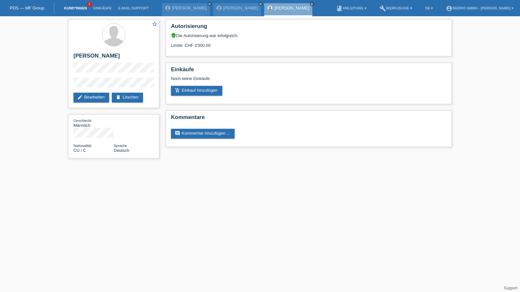
click at [73, 7] on link "Kund*innen" at bounding box center [75, 8] width 29 height 4
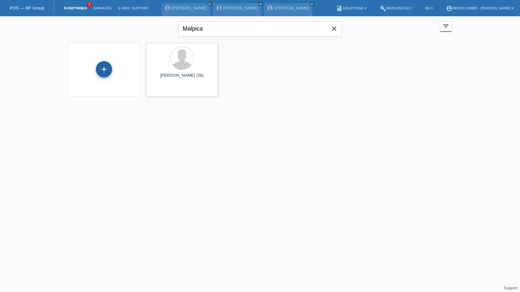
click at [109, 65] on div "+" at bounding box center [104, 69] width 16 height 11
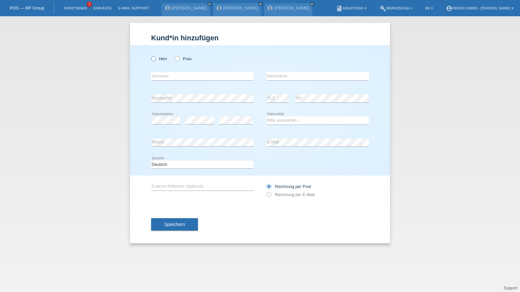
click at [164, 60] on label "Herr" at bounding box center [159, 58] width 16 height 5
click at [155, 60] on input "Herr" at bounding box center [153, 58] width 4 height 4
radio input "true"
click at [282, 119] on select "Bitte auswählen... [GEOGRAPHIC_DATA] [GEOGRAPHIC_DATA] [GEOGRAPHIC_DATA] [GEOGR…" at bounding box center [317, 120] width 102 height 8
click at [282, 119] on select "Bitte auswählen... Schweiz Deutschland Liechtenstein Österreich ------------ Af…" at bounding box center [317, 120] width 102 height 8
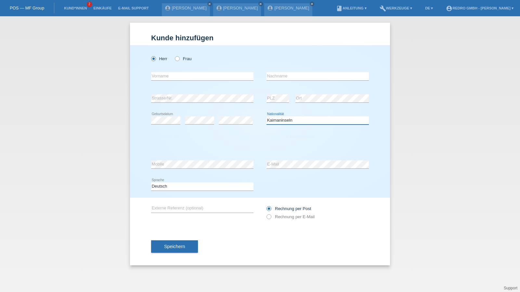
select select "HR"
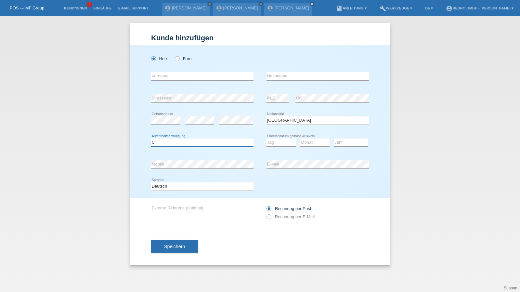
select select "B"
select select "28"
select select "08"
select select "2022"
click at [189, 78] on input "text" at bounding box center [202, 76] width 102 height 8
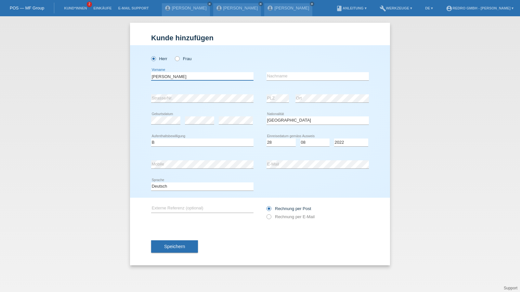
type input "Mirko"
type input "Porobic"
click at [174, 243] on button "Speichern" at bounding box center [174, 246] width 47 height 12
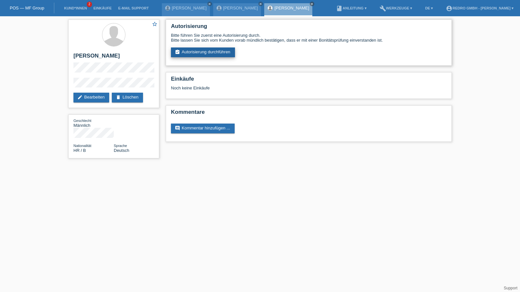
click at [202, 50] on link "assignment_turned_in Autorisierung durchführen" at bounding box center [203, 52] width 64 height 10
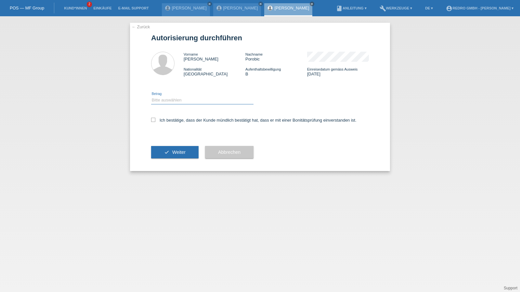
click at [166, 102] on select "Bitte auswählen CHF 1.00 - CHF 499.00 CHF 500.00 - CHF 1'999.00 CHF 2'000.00 - …" at bounding box center [202, 100] width 102 height 8
select select "1"
click at [151, 96] on select "Bitte auswählen CHF 1.00 - CHF 499.00 CHF 500.00 - CHF 1'999.00 CHF 2'000.00 - …" at bounding box center [202, 100] width 102 height 8
click at [165, 121] on label "Ich bestätige, dass der Kunde mündlich bestätigt hat, dass er mit einer Bonität…" at bounding box center [253, 120] width 205 height 5
click at [155, 121] on input "Ich bestätige, dass der Kunde mündlich bestätigt hat, dass er mit einer Bonität…" at bounding box center [153, 120] width 4 height 4
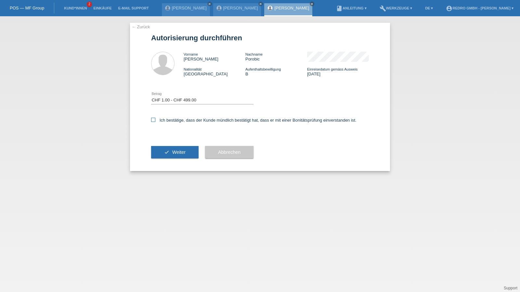
checkbox input "true"
click at [167, 158] on button "check Weiter" at bounding box center [174, 152] width 47 height 12
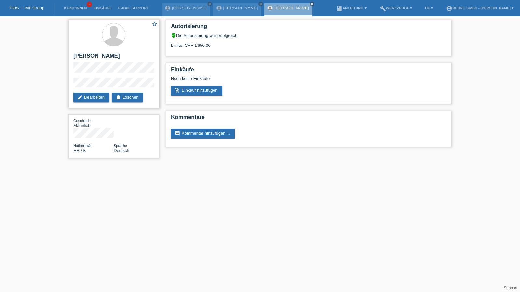
click at [97, 53] on h2 "[PERSON_NAME]" at bounding box center [113, 58] width 81 height 10
copy div "[PERSON_NAME]"
click at [58, 85] on div "star_border Mirko Porobic edit Bearbeiten delete Löschen Geschlecht Männlich Na…" at bounding box center [260, 90] width 520 height 149
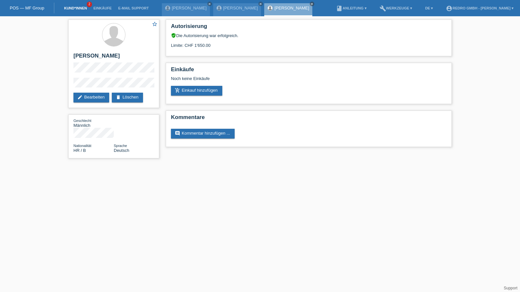
click at [81, 9] on link "Kund*innen" at bounding box center [75, 8] width 29 height 4
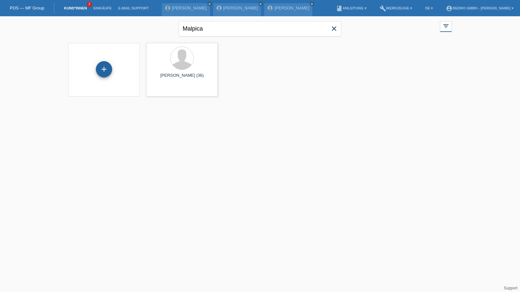
click at [109, 66] on div "+" at bounding box center [104, 69] width 16 height 16
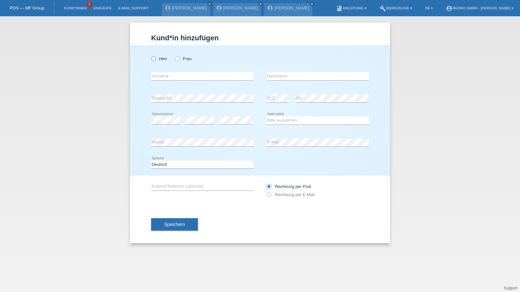
click at [150, 55] on icon at bounding box center [150, 55] width 0 height 0
click at [154, 57] on input "Herr" at bounding box center [153, 58] width 4 height 4
radio input "true"
click at [307, 120] on select "Bitte auswählen... Schweiz Deutschland Liechtenstein Österreich ------------ Af…" at bounding box center [317, 120] width 102 height 8
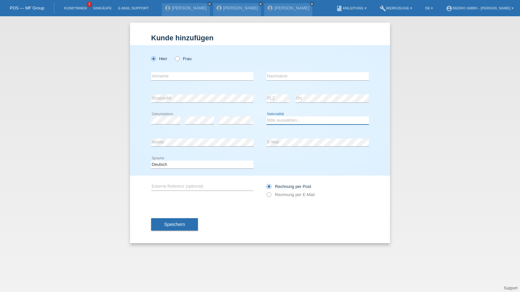
click at [275, 120] on select "Bitte auswählen... Schweiz Deutschland Liechtenstein Österreich ------------ Af…" at bounding box center [317, 120] width 102 height 8
select select "BR"
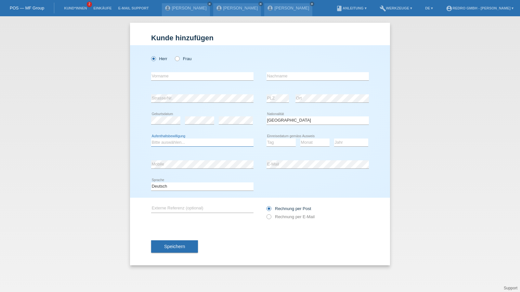
select select "C"
select select "19"
select select "08"
select select "2005"
drag, startPoint x: 183, startPoint y: 59, endPoint x: 182, endPoint y: 62, distance: 3.8
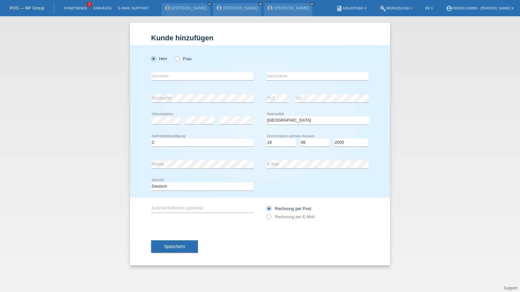
click at [183, 59] on label "Frau" at bounding box center [183, 58] width 17 height 5
click at [179, 59] on input "Frau" at bounding box center [177, 58] width 4 height 4
radio input "true"
click at [175, 72] on input "text" at bounding box center [202, 76] width 102 height 8
type input "Hilda"
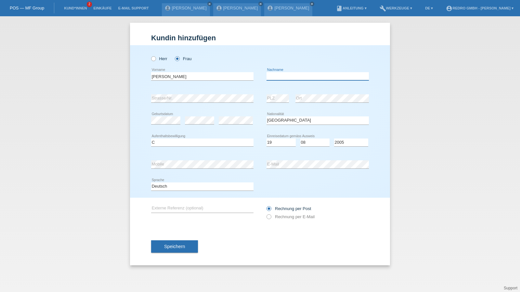
type input "I"
type input "Oliveira Goncalves"
drag, startPoint x: 184, startPoint y: 185, endPoint x: 181, endPoint y: 189, distance: 6.0
click at [184, 185] on select "Deutsch Français Italiano English" at bounding box center [202, 186] width 102 height 8
select select "fr"
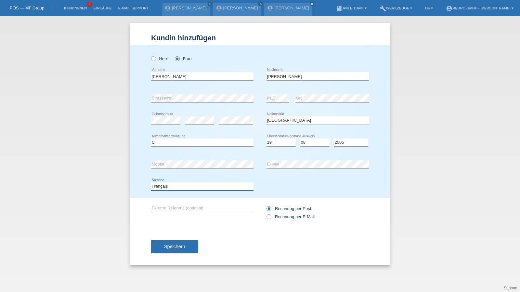
click at [151, 182] on select "Deutsch Français Italiano English" at bounding box center [202, 186] width 102 height 8
click at [168, 244] on span "Speichern" at bounding box center [174, 246] width 21 height 5
click at [164, 245] on button "Speichern" at bounding box center [174, 246] width 47 height 12
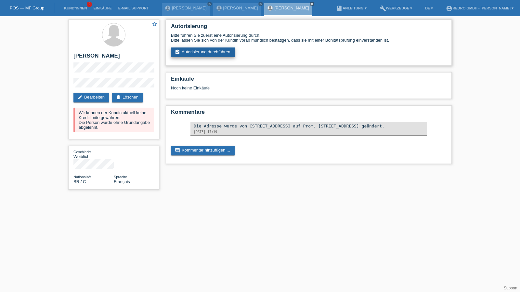
click at [194, 51] on link "assignment_turned_in Autorisierung durchführen" at bounding box center [203, 52] width 64 height 10
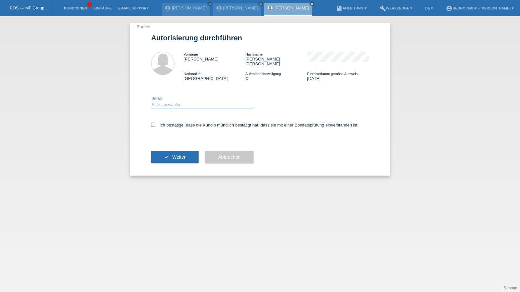
click at [173, 101] on select "Bitte auswählen CHF 1.00 - CHF 499.00 CHF 500.00 - CHF 1'999.00 CHF 2'000.00 - …" at bounding box center [202, 105] width 102 height 8
select select "1"
click at [151, 101] on select "Bitte auswählen CHF 1.00 - CHF 499.00 CHF 500.00 - CHF 1'999.00 CHF 2'000.00 - …" at bounding box center [202, 105] width 102 height 8
click at [167, 117] on div "Ich bestätige, dass die Kundin mündlich bestätigt hat, dass sie mit einer Bonit…" at bounding box center [260, 127] width 218 height 22
click at [175, 123] on label "Ich bestätige, dass die Kundin mündlich bestätigt hat, dass sie mit einer Bonit…" at bounding box center [254, 125] width 207 height 5
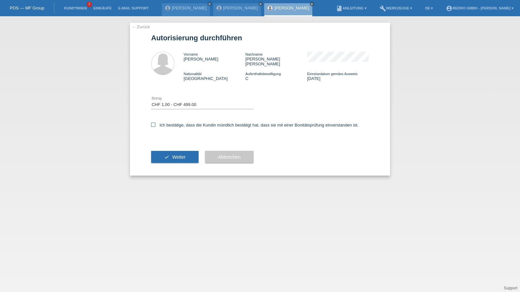
click at [155, 123] on input "Ich bestätige, dass die Kundin mündlich bestätigt hat, dass sie mit einer Bonit…" at bounding box center [153, 125] width 4 height 4
checkbox input "true"
click at [166, 154] on icon "check" at bounding box center [166, 156] width 5 height 5
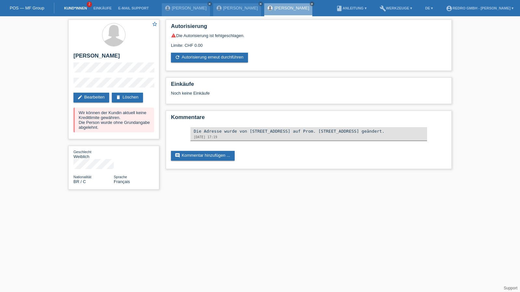
click at [78, 9] on link "Kund*innen" at bounding box center [75, 8] width 29 height 4
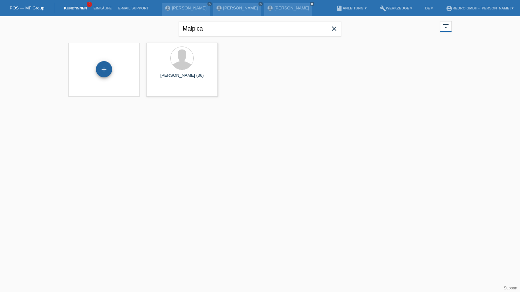
click at [110, 64] on div "+" at bounding box center [104, 69] width 16 height 11
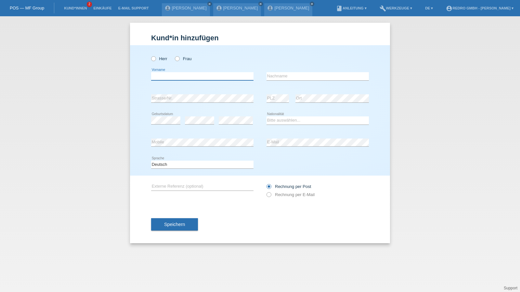
click at [176, 76] on input "text" at bounding box center [202, 76] width 102 height 8
type input "[PERSON_NAME]"
click at [268, 76] on input "text" at bounding box center [317, 76] width 102 height 8
click at [271, 77] on input "Konkas" at bounding box center [317, 76] width 102 height 8
type input "Conkas"
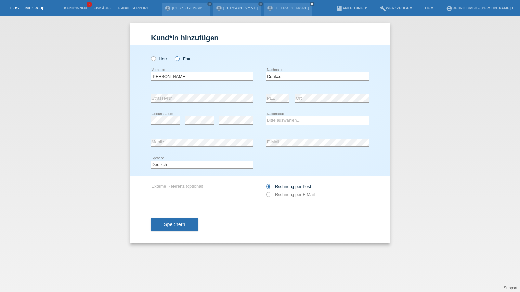
click at [182, 58] on label "Frau" at bounding box center [183, 58] width 17 height 5
click at [179, 58] on input "Frau" at bounding box center [177, 58] width 4 height 4
radio input "true"
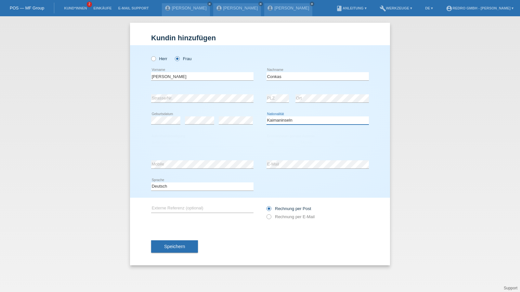
select select "HR"
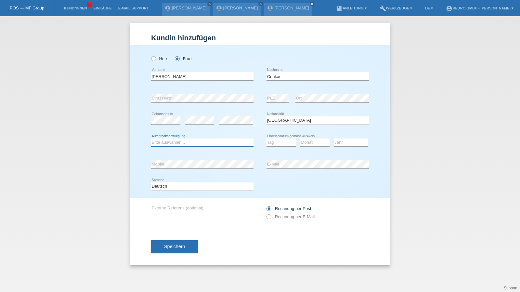
click at [168, 144] on select "Bitte auswählen... C B B - Flüchtlingsstatus Andere" at bounding box center [202, 142] width 102 height 8
select select "B"
select select "12"
select select "03"
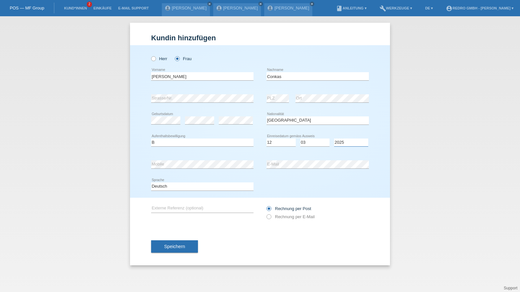
select select "2022"
click at [181, 240] on div "Speichern" at bounding box center [260, 246] width 218 height 38
click at [177, 245] on span "Speichern" at bounding box center [174, 246] width 21 height 5
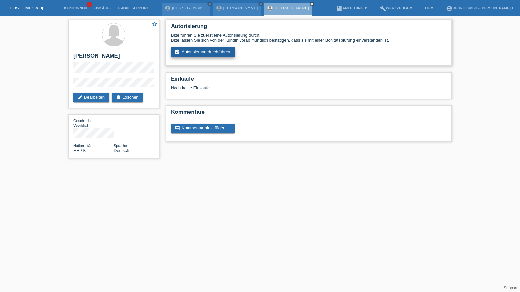
click at [194, 52] on link "assignment_turned_in Autorisierung durchführen" at bounding box center [203, 52] width 64 height 10
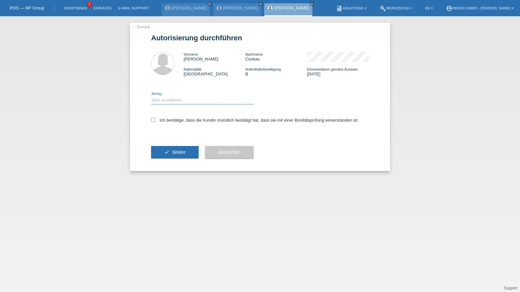
drag, startPoint x: 181, startPoint y: 100, endPoint x: 179, endPoint y: 103, distance: 3.5
click at [181, 100] on select "Bitte auswählen CHF 1.00 - CHF 499.00 CHF 500.00 - CHF 1'999.00 CHF 2'000.00 - …" at bounding box center [202, 100] width 102 height 8
select select "1"
click at [151, 96] on select "Bitte auswählen CHF 1.00 - CHF 499.00 CHF 500.00 - CHF 1'999.00 CHF 2'000.00 - …" at bounding box center [202, 100] width 102 height 8
click at [170, 122] on label "Ich bestätige, dass die Kundin mündlich bestätigt hat, dass sie mit einer Bonit…" at bounding box center [254, 120] width 207 height 5
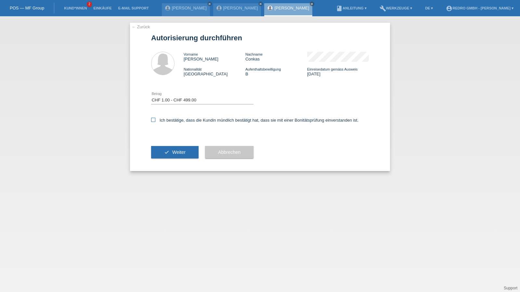
click at [155, 122] on input "Ich bestätige, dass die Kundin mündlich bestätigt hat, dass sie mit einer Bonit…" at bounding box center [153, 120] width 4 height 4
checkbox input "true"
click at [168, 160] on div "check Weiter" at bounding box center [174, 152] width 47 height 38
click at [171, 154] on button "check Weiter" at bounding box center [174, 152] width 47 height 12
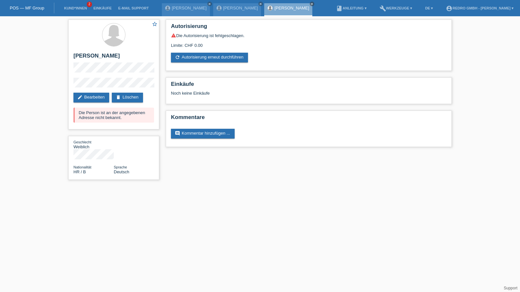
click at [46, 83] on div "star_border [PERSON_NAME] edit Bearbeiten delete Löschen Die Person ist an der …" at bounding box center [260, 101] width 520 height 170
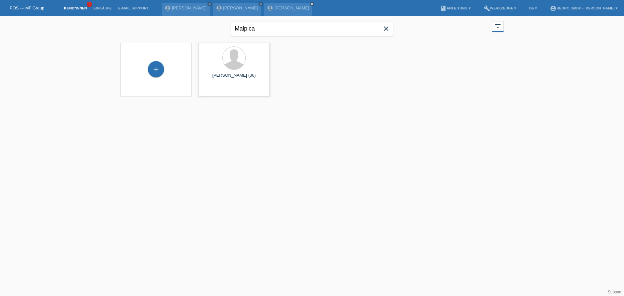
click at [148, 63] on div "+" at bounding box center [155, 69] width 61 height 17
click at [149, 65] on div "+" at bounding box center [156, 69] width 16 height 16
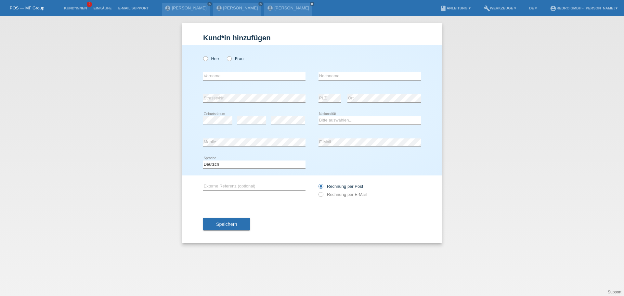
click at [228, 72] on div "error Vorname" at bounding box center [254, 76] width 102 height 22
click at [219, 58] on label "Herr" at bounding box center [211, 58] width 16 height 5
click at [207, 58] on input "Herr" at bounding box center [205, 58] width 4 height 4
radio input "true"
click at [214, 75] on input "text" at bounding box center [254, 76] width 102 height 8
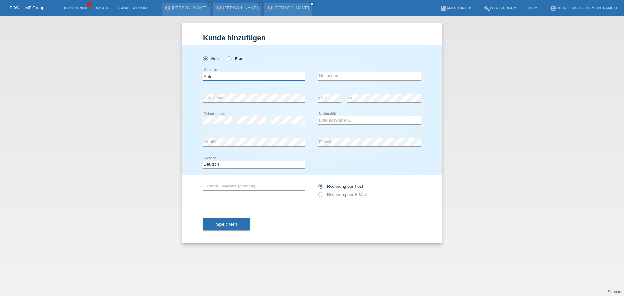
type input "Ante"
type input "Conkas"
select select "HR"
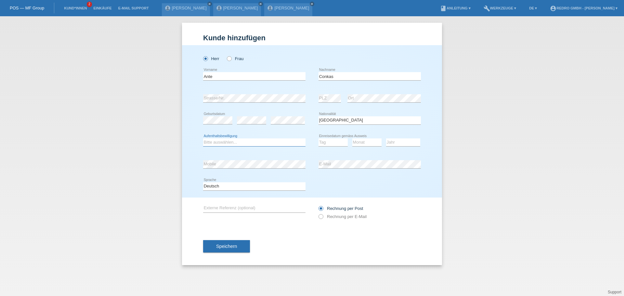
select select "B"
select select "06"
select select "08"
select select "2018"
click at [242, 244] on button "Speichern" at bounding box center [226, 246] width 47 height 12
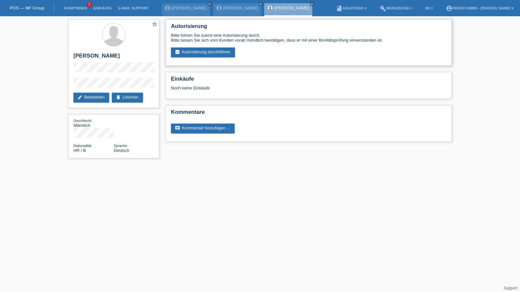
click at [210, 46] on div "Bitte führen Sie zuerst eine Autorisierung durch. Bitte lassen Sie sich vom Kun…" at bounding box center [309, 45] width 276 height 24
click at [206, 49] on link "assignment_turned_in Autorisierung durchführen" at bounding box center [203, 52] width 64 height 10
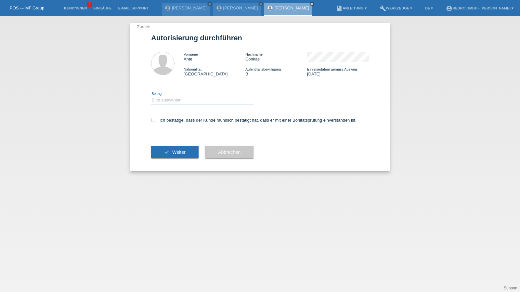
click at [183, 101] on select "Bitte auswählen CHF 1.00 - CHF 499.00 CHF 500.00 - CHF 1'999.00 CHF 2'000.00 - …" at bounding box center [202, 100] width 102 height 8
select select "1"
click at [151, 96] on select "Bitte auswählen CHF 1.00 - CHF 499.00 CHF 500.00 - CHF 1'999.00 CHF 2'000.00 - …" at bounding box center [202, 100] width 102 height 8
click at [172, 121] on label "Ich bestätige, dass der Kunde mündlich bestätigt hat, dass er mit einer Bonität…" at bounding box center [253, 120] width 205 height 5
click at [155, 121] on input "Ich bestätige, dass der Kunde mündlich bestätigt hat, dass er mit einer Bonität…" at bounding box center [153, 120] width 4 height 4
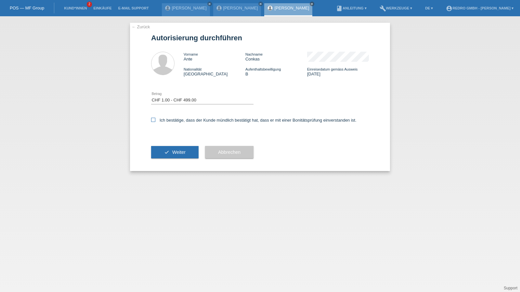
checkbox input "true"
click at [167, 157] on button "check Weiter" at bounding box center [174, 152] width 47 height 12
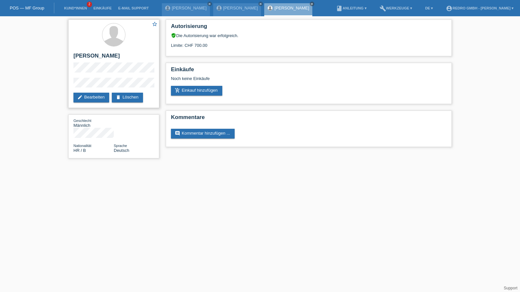
click at [95, 54] on h2 "[PERSON_NAME]" at bounding box center [113, 58] width 81 height 10
copy div "[PERSON_NAME]"
click at [63, 85] on div "star_border [PERSON_NAME] edit Bearbeiten delete Löschen Geschlecht Männlich Na…" at bounding box center [260, 90] width 520 height 149
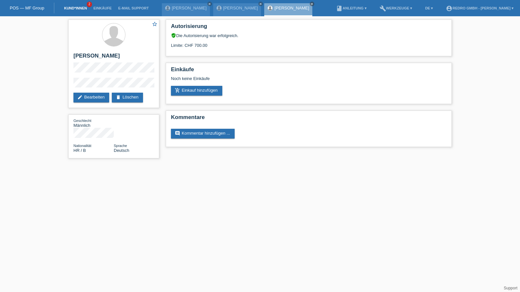
drag, startPoint x: 70, startPoint y: 5, endPoint x: 71, endPoint y: 9, distance: 4.4
click at [70, 5] on li "Kund*innen 2" at bounding box center [75, 8] width 29 height 17
click at [71, 9] on link "Kund*innen" at bounding box center [75, 8] width 29 height 4
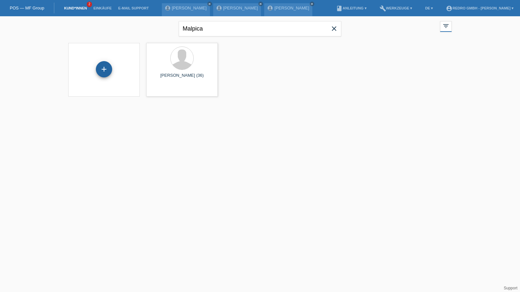
click at [99, 69] on div "+" at bounding box center [104, 69] width 16 height 16
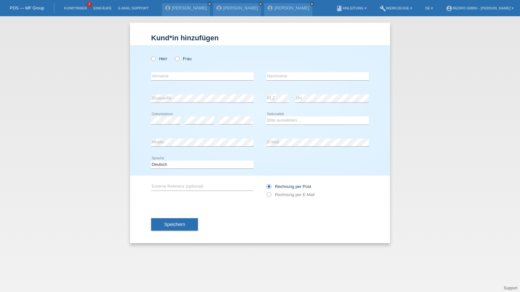
click at [75, 6] on li "Kund*innen 2" at bounding box center [75, 8] width 29 height 17
click at [73, 9] on link "Kund*innen" at bounding box center [75, 8] width 29 height 4
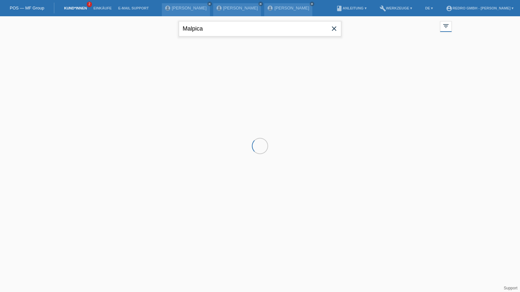
click at [245, 32] on input "Malpica" at bounding box center [260, 28] width 162 height 15
click at [244, 32] on input "Malpica" at bounding box center [260, 28] width 162 height 15
type input "hiciano"
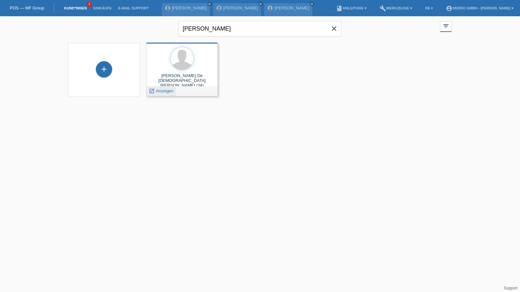
click at [169, 93] on span "Anzeigen" at bounding box center [165, 90] width 18 height 5
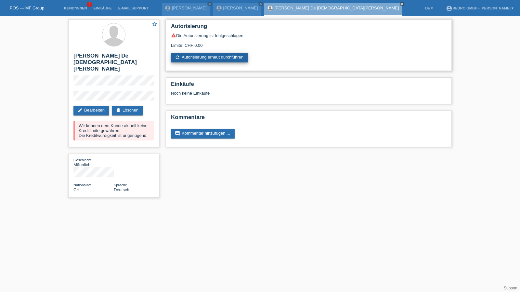
click at [196, 57] on link "refresh Autorisierung erneut durchführen" at bounding box center [209, 58] width 77 height 10
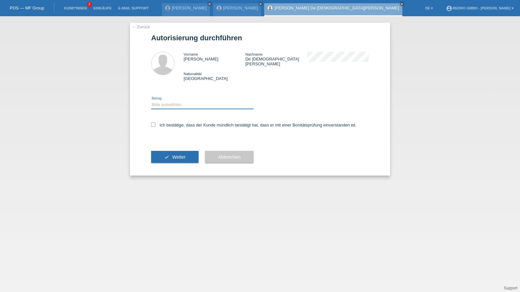
click at [184, 104] on select "Bitte auswählen CHF 1.00 - CHF 499.00 CHF 500.00 - CHF 1'999.00 CHF 2'000.00 - …" at bounding box center [202, 105] width 102 height 8
select select "1"
click at [151, 101] on select "Bitte auswählen CHF 1.00 - CHF 499.00 CHF 500.00 - CHF 1'999.00 CHF 2'000.00 - …" at bounding box center [202, 105] width 102 height 8
click at [175, 123] on label "Ich bestätige, dass der Kunde mündlich bestätigt hat, dass er mit einer Bonität…" at bounding box center [253, 125] width 205 height 5
click at [155, 123] on input "Ich bestätige, dass der Kunde mündlich bestätigt hat, dass er mit einer Bonität…" at bounding box center [153, 125] width 4 height 4
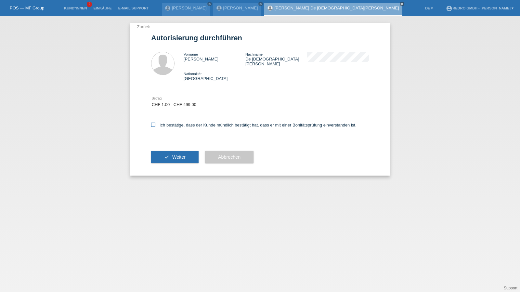
checkbox input "true"
click at [171, 145] on div "check Weiter" at bounding box center [174, 157] width 47 height 38
click at [167, 154] on icon "check" at bounding box center [166, 156] width 5 height 5
